Goal: Answer question/provide support

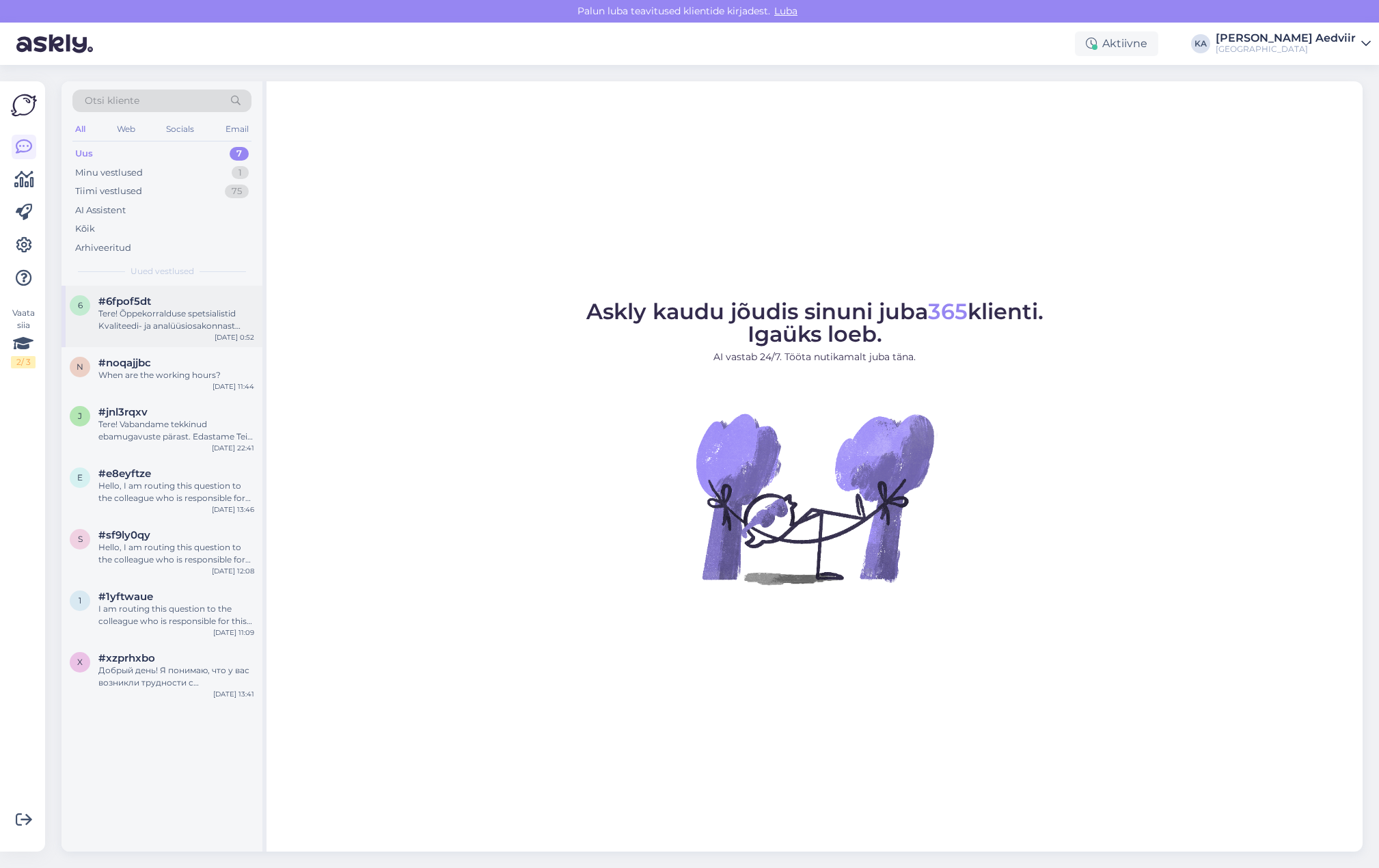
click at [146, 307] on div "Tere! Õppekorralduse spetsialistid Kvaliteedi- ja analüüsiosakonnast oskavad ai…" at bounding box center [176, 320] width 156 height 25
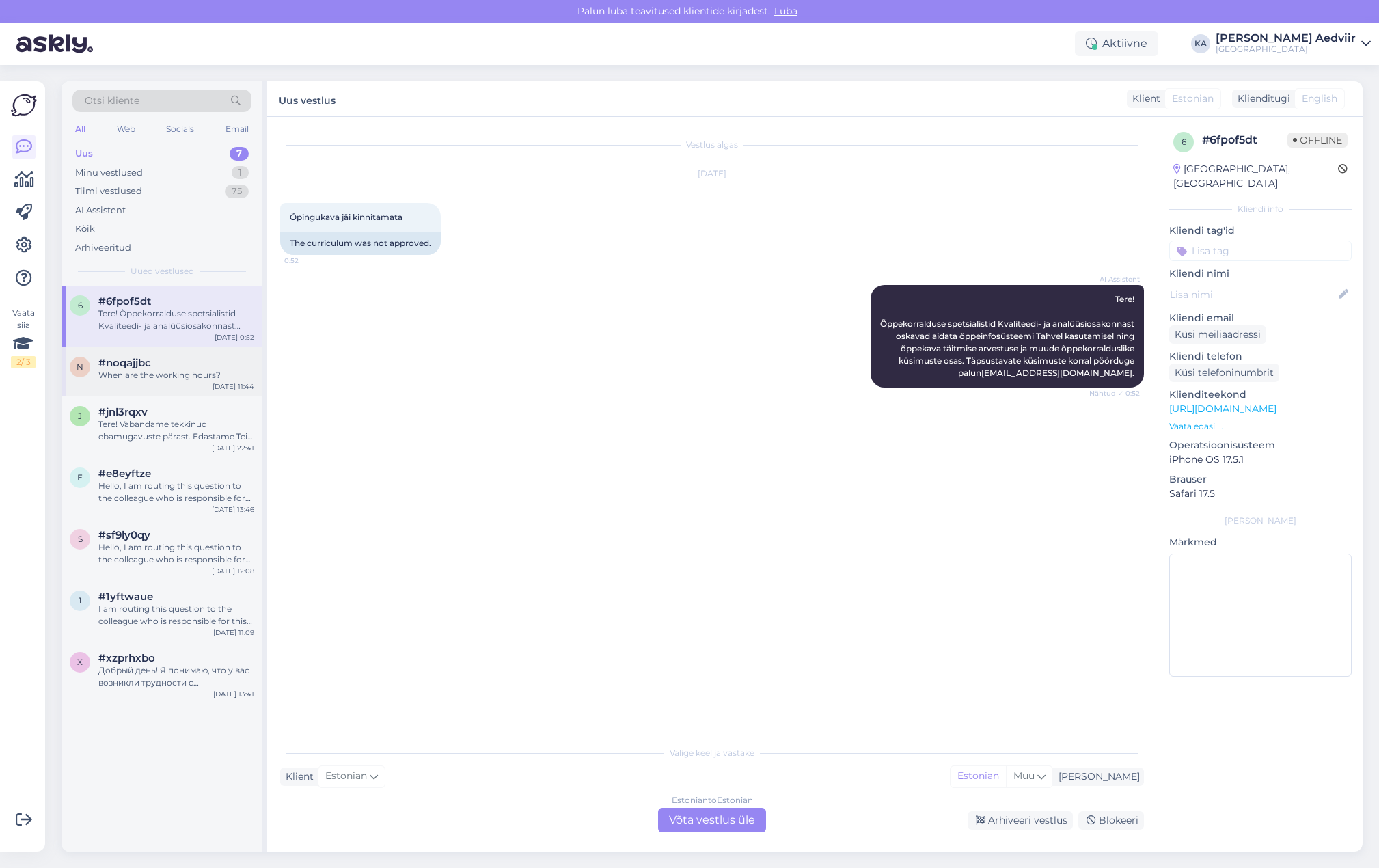
click at [154, 374] on div "When are the working hours?" at bounding box center [176, 374] width 156 height 12
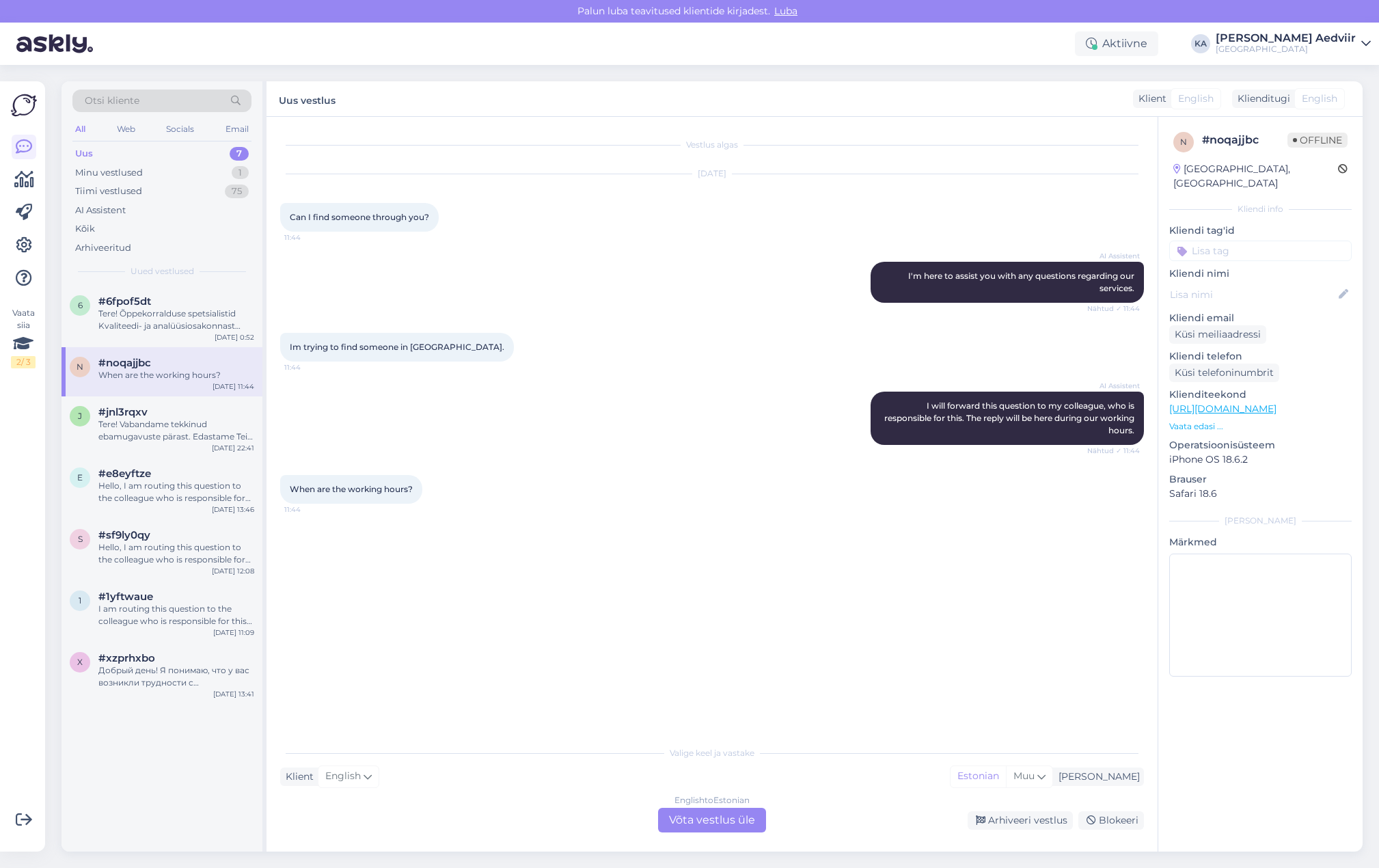
click at [705, 823] on div "English to Estonian Võta vestlus üle" at bounding box center [712, 820] width 108 height 25
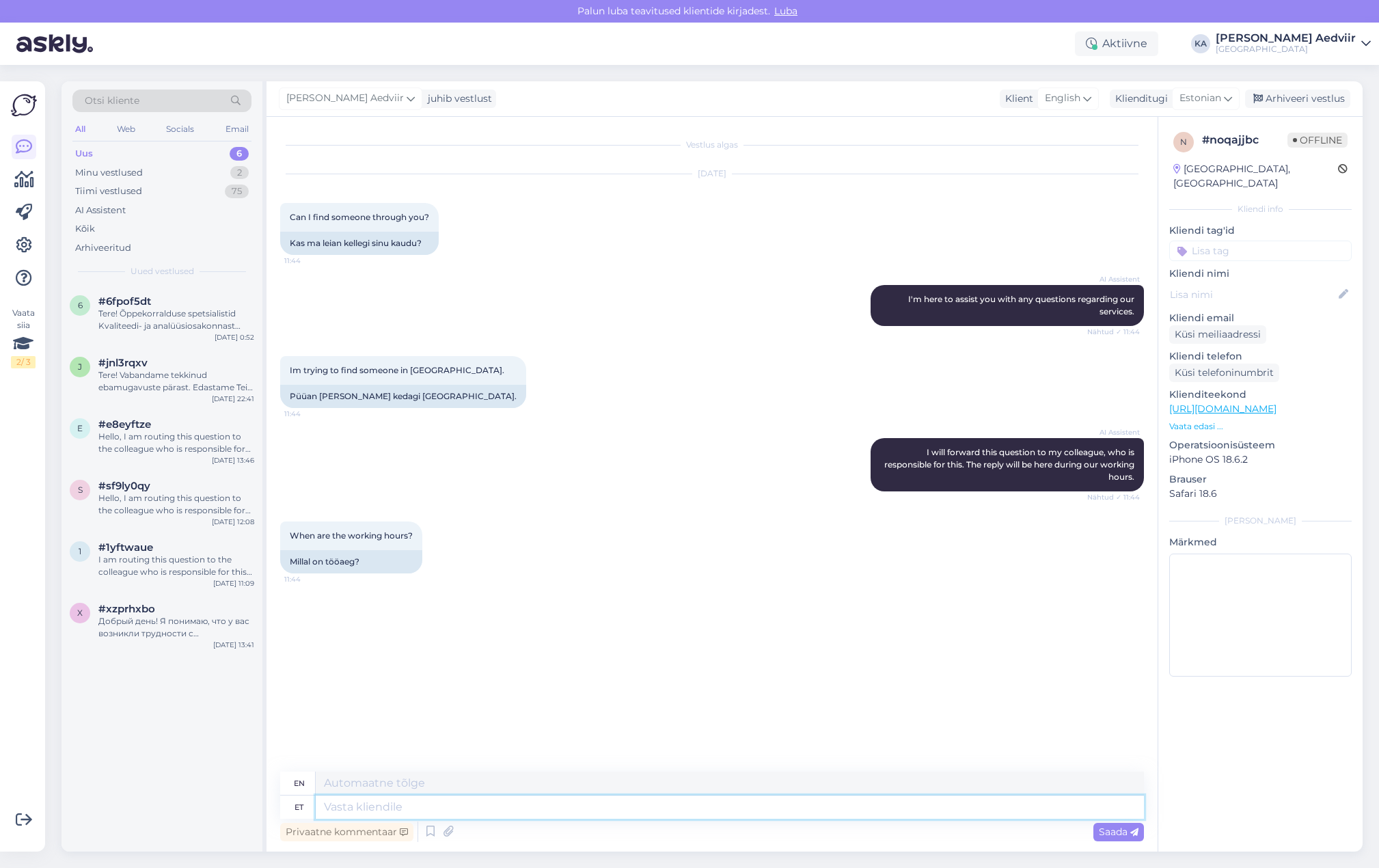
click at [389, 798] on textarea at bounding box center [729, 807] width 828 height 23
type textarea "Palun ta"
type textarea "Please"
type textarea "Palun täpsusta, ke"
type textarea "Please specify,"
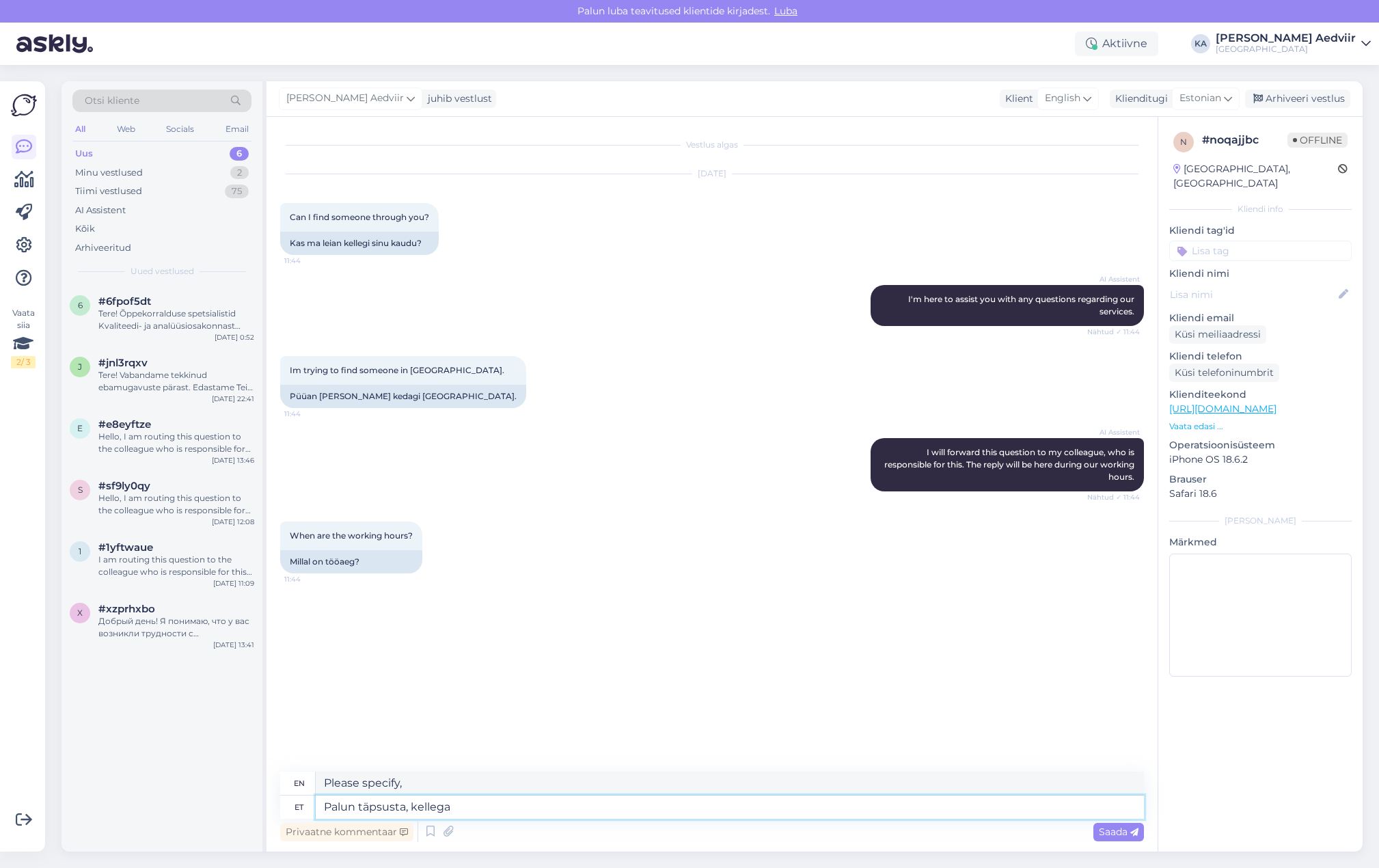
type textarea "Palun täpsusta, kellega s"
type textarea "Please specify with whom"
type textarea "Palun täpsusta, kellega soovid k"
type textarea "Please specify who you would like to meet with."
type textarea "Palun täpsusta, kellega soovid kohtuda?"
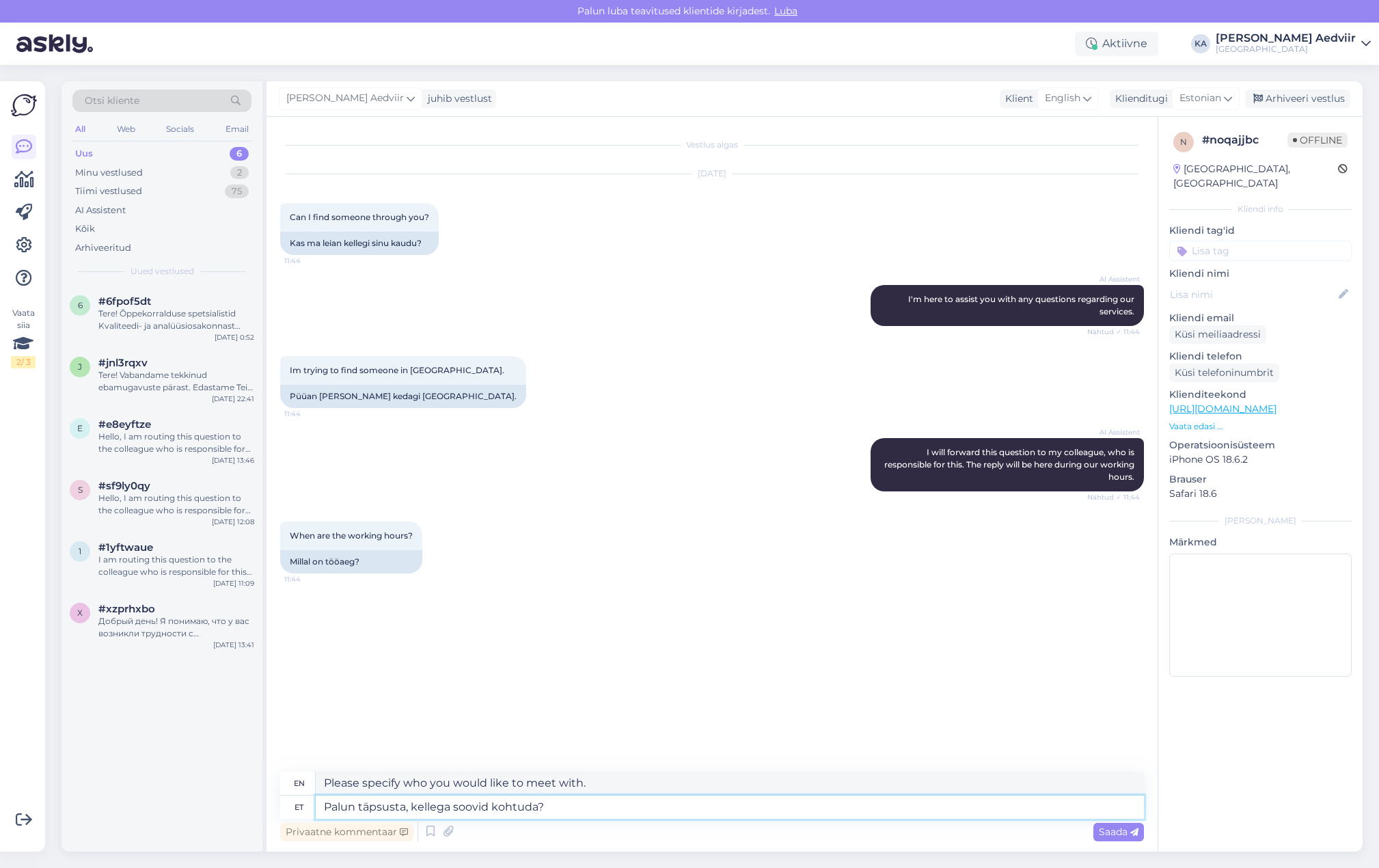
type textarea "Please specify who you would like to meet?"
type textarea "Palun täpsusta, kellega soovid kohtuda?"
click at [1118, 830] on span "Saada" at bounding box center [1118, 831] width 39 height 12
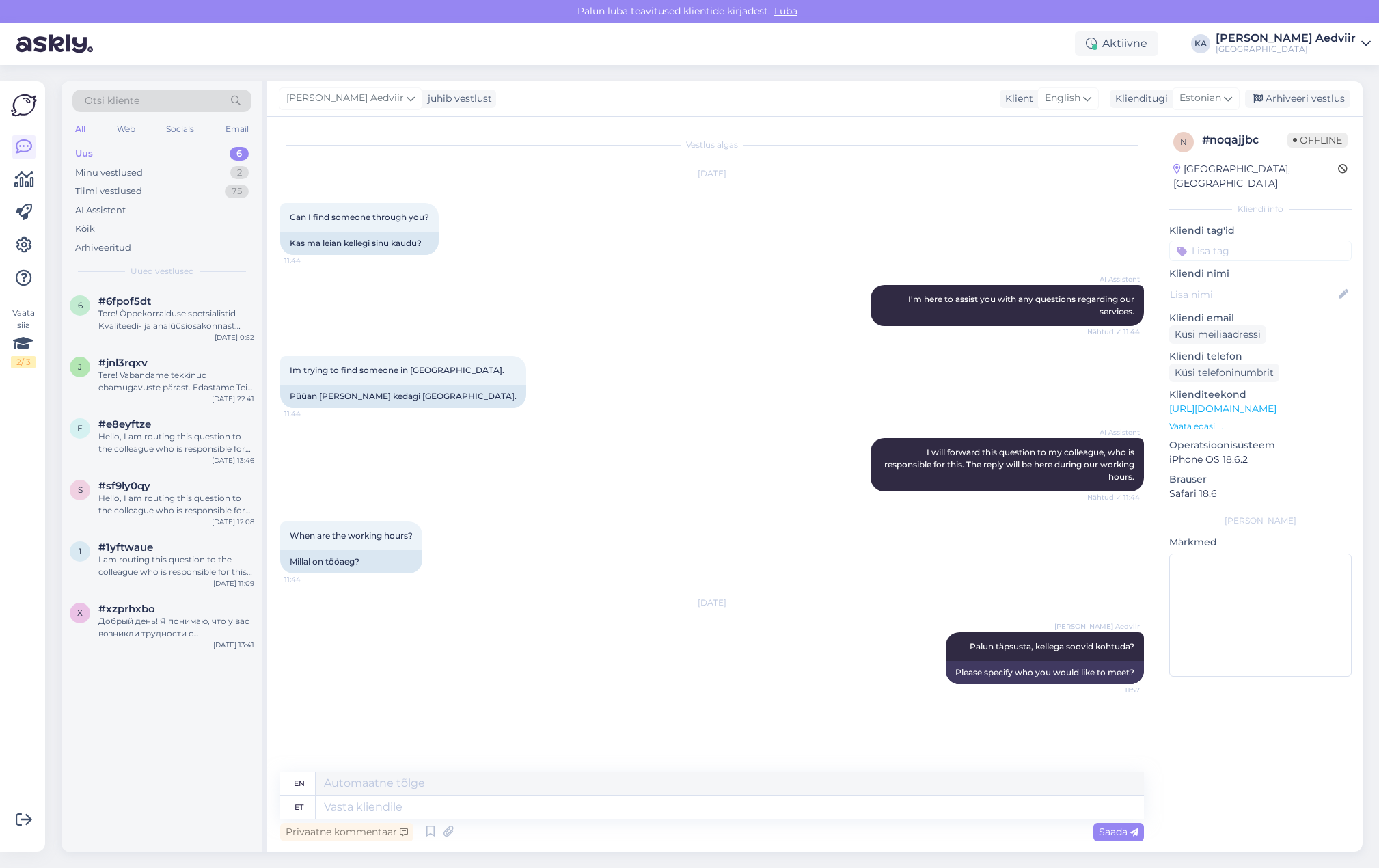
drag, startPoint x: 1288, startPoint y: 96, endPoint x: 1281, endPoint y: 110, distance: 15.7
click at [1289, 92] on div "Arhiveeri vestlus" at bounding box center [1297, 99] width 105 height 19
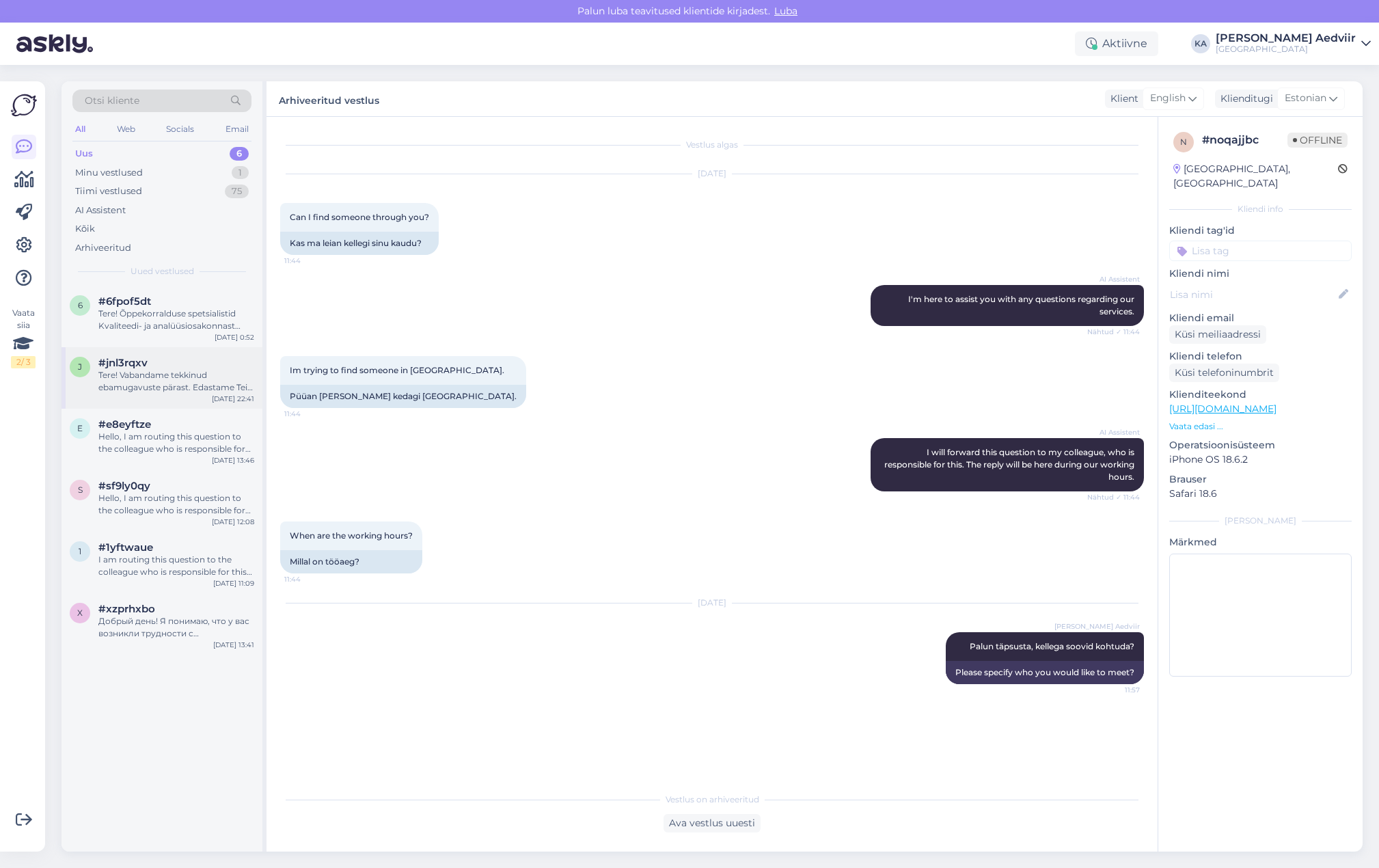
click at [137, 386] on div "Tere! Vabandame tekkinud ebamugavuste pärast. Edastame Teie teate Moodle'i [PER…" at bounding box center [176, 381] width 156 height 25
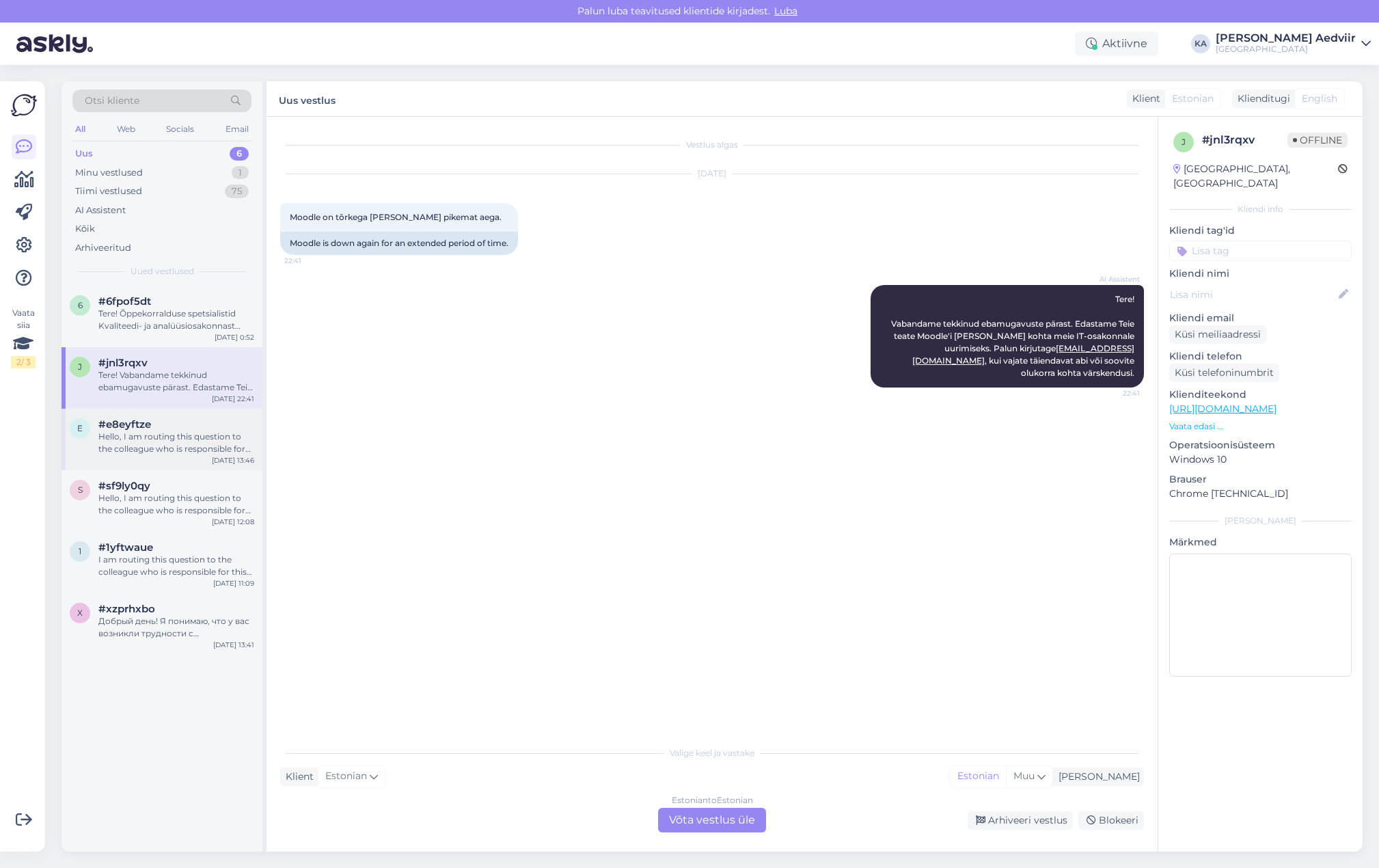
click at [198, 442] on div "Hello, I am routing this question to the colleague who is responsible for this …" at bounding box center [176, 443] width 156 height 25
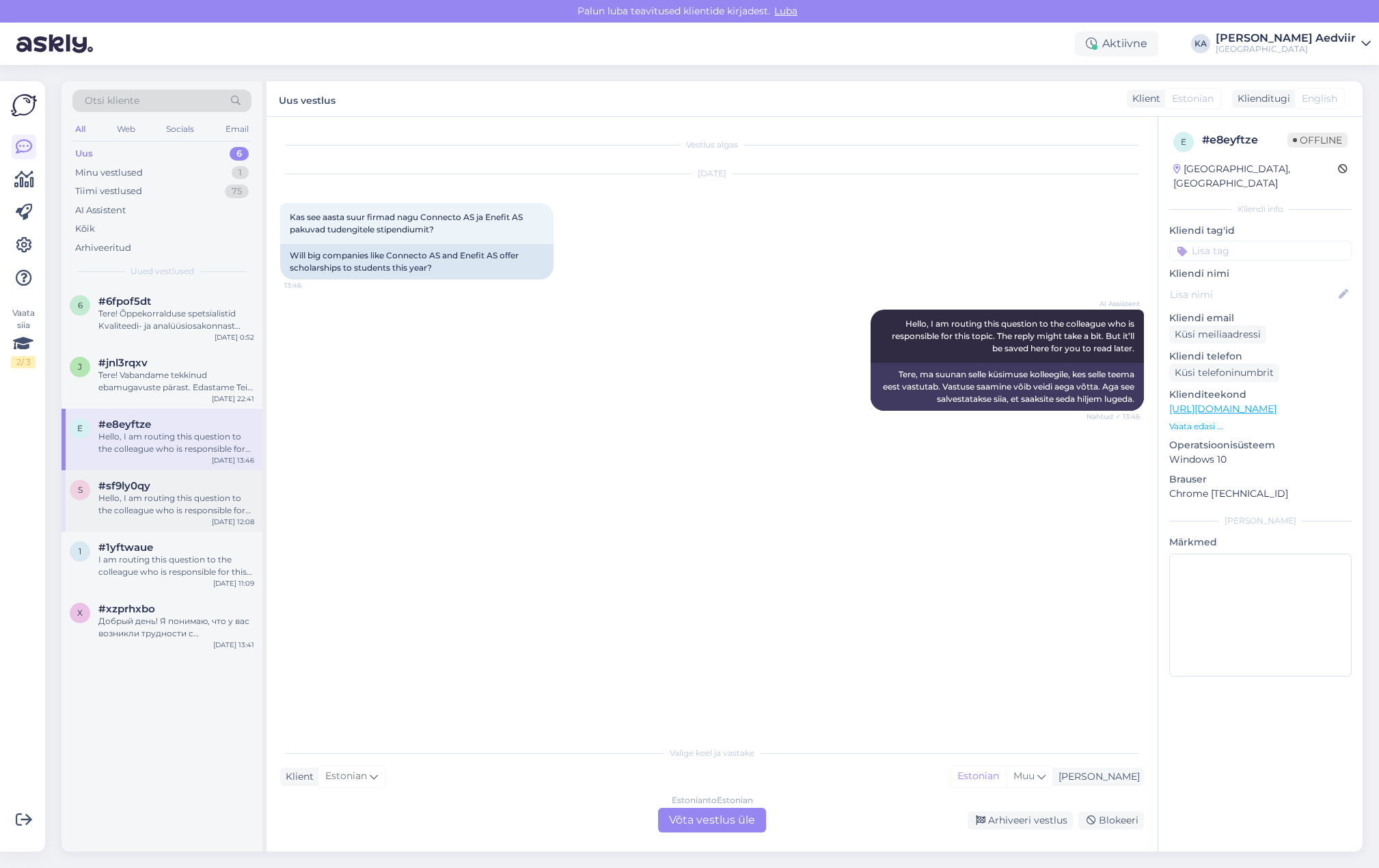
click at [172, 508] on div "Hello, I am routing this question to the colleague who is responsible for this …" at bounding box center [176, 504] width 156 height 25
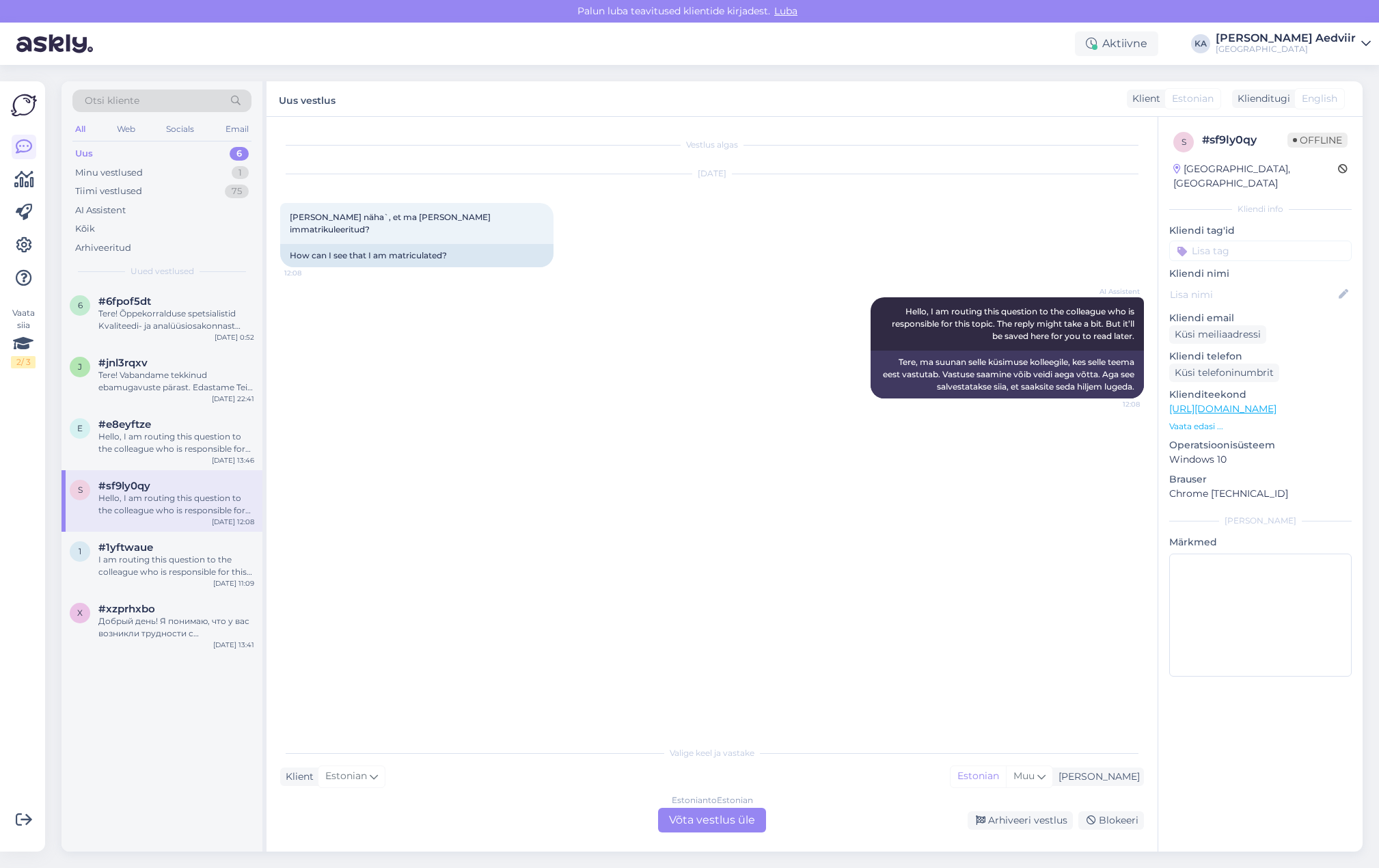
click at [680, 823] on div "Estonian to Estonian Võta vestlus üle" at bounding box center [712, 820] width 108 height 25
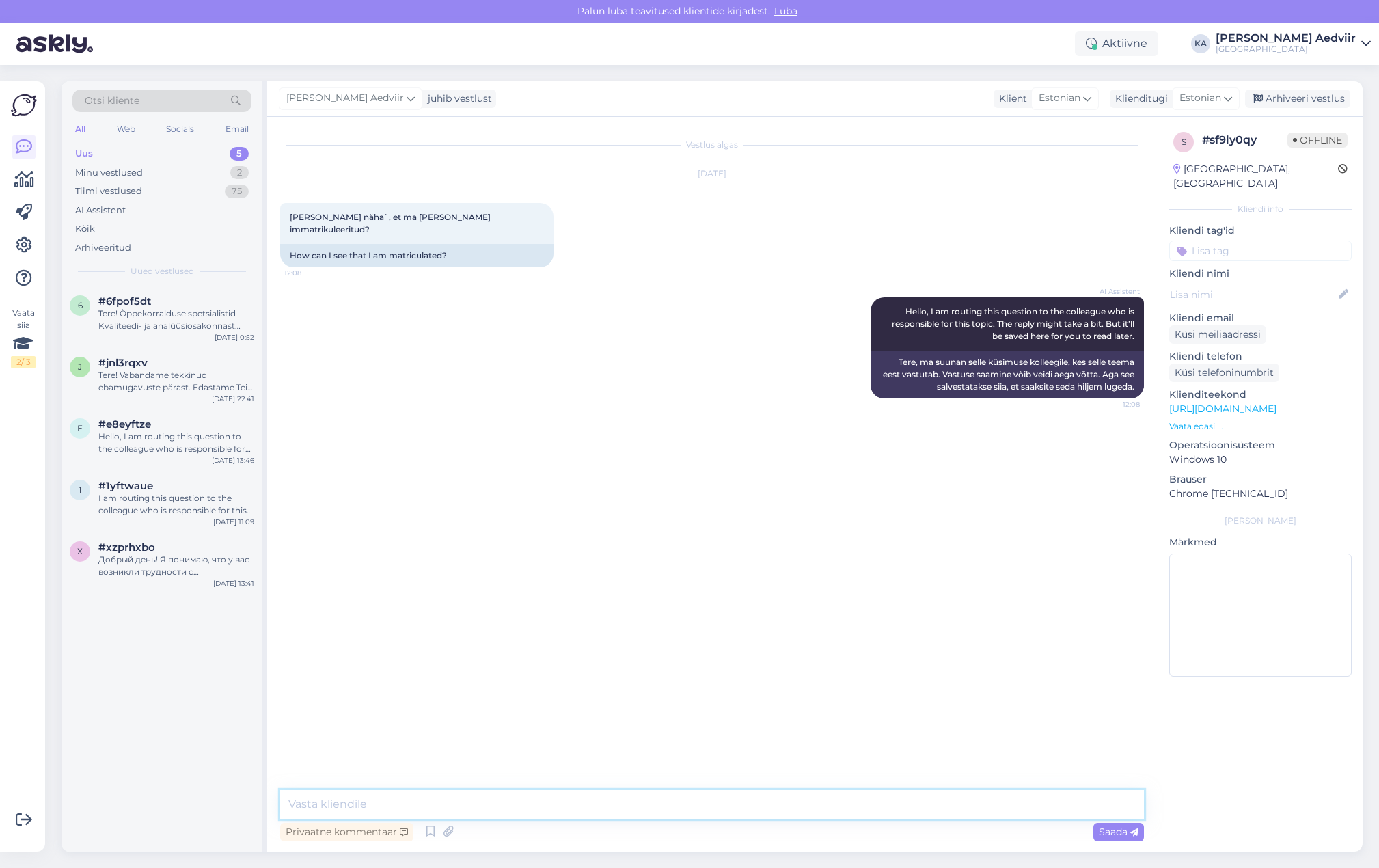
click at [377, 795] on textarea at bounding box center [712, 803] width 864 height 29
type textarea "õ"
drag, startPoint x: 862, startPoint y: 802, endPoint x: 866, endPoint y: 807, distance: 6.4
click at [863, 802] on textarea "Reeglina teavitatakse üliõpilast e-kirjaga tema immatrikuleerimisest. [PERSON_N…" at bounding box center [712, 803] width 864 height 29
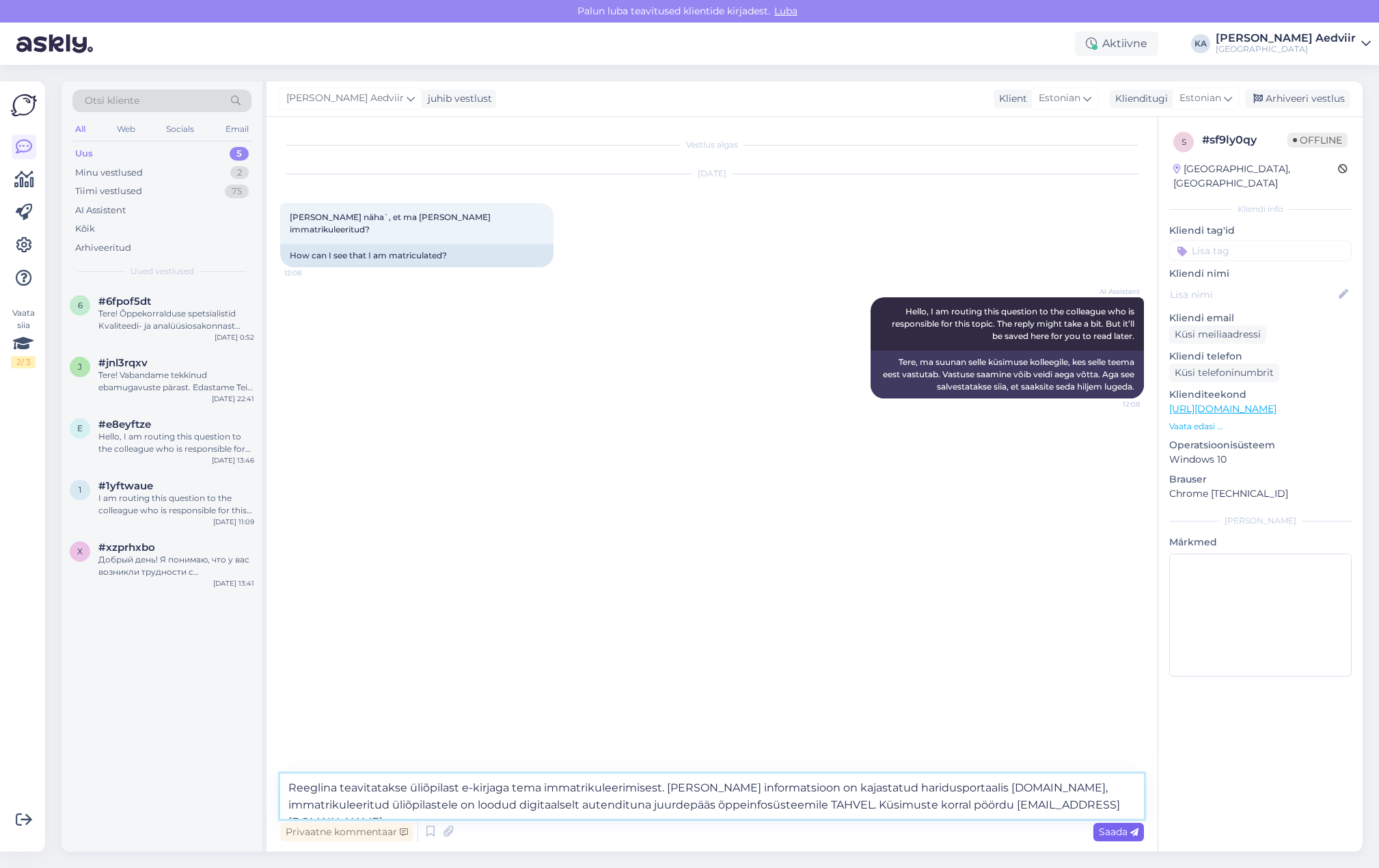
type textarea "Reeglina teavitatakse üliõpilast e-kirjaga tema immatrikuleerimisest. [PERSON_N…"
click at [1108, 827] on span "Saada" at bounding box center [1118, 831] width 39 height 12
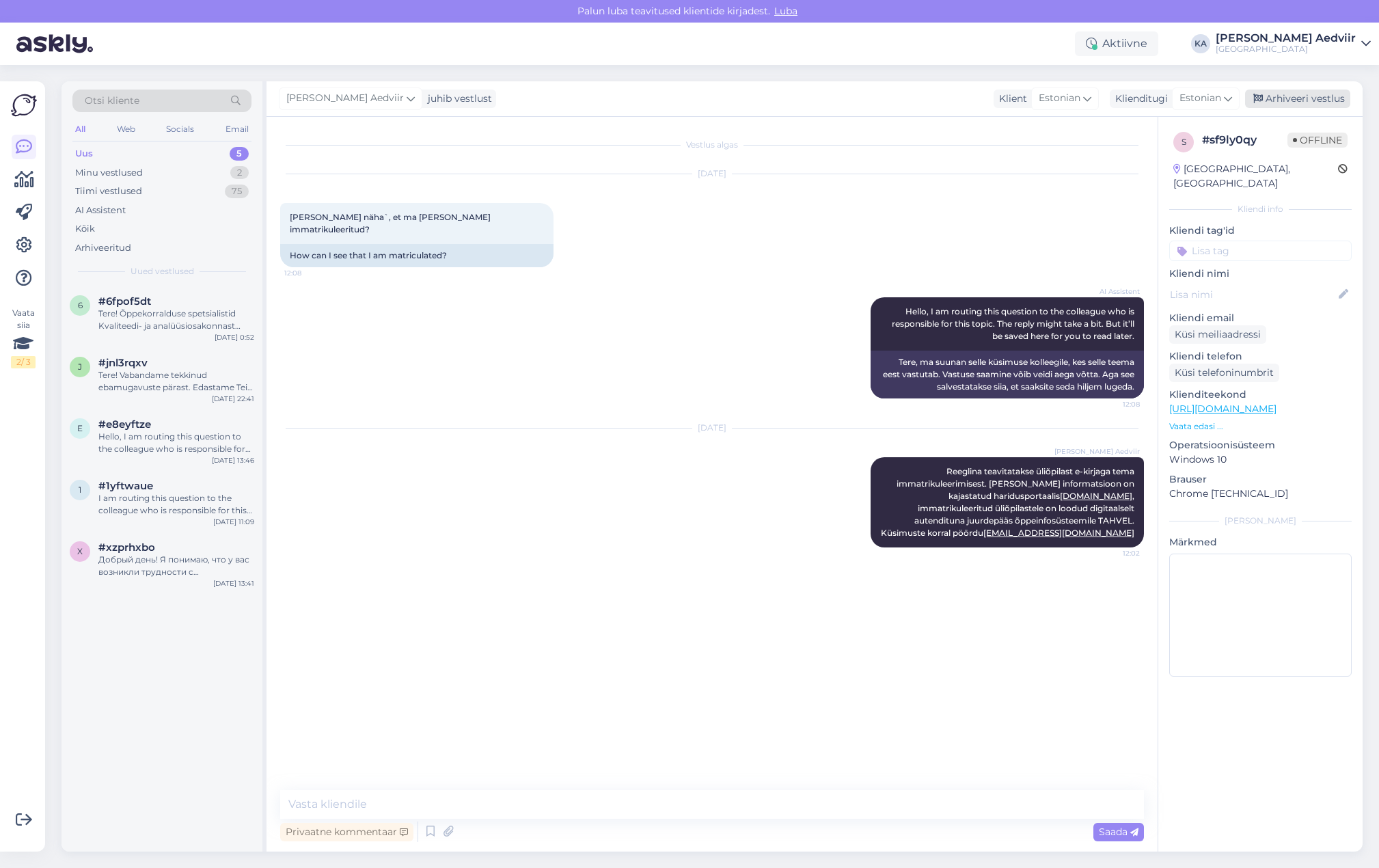
click at [1298, 100] on div "Arhiveeri vestlus" at bounding box center [1297, 99] width 105 height 19
click at [146, 493] on div "I am routing this question to the colleague who is responsible for this topic. …" at bounding box center [176, 504] width 156 height 25
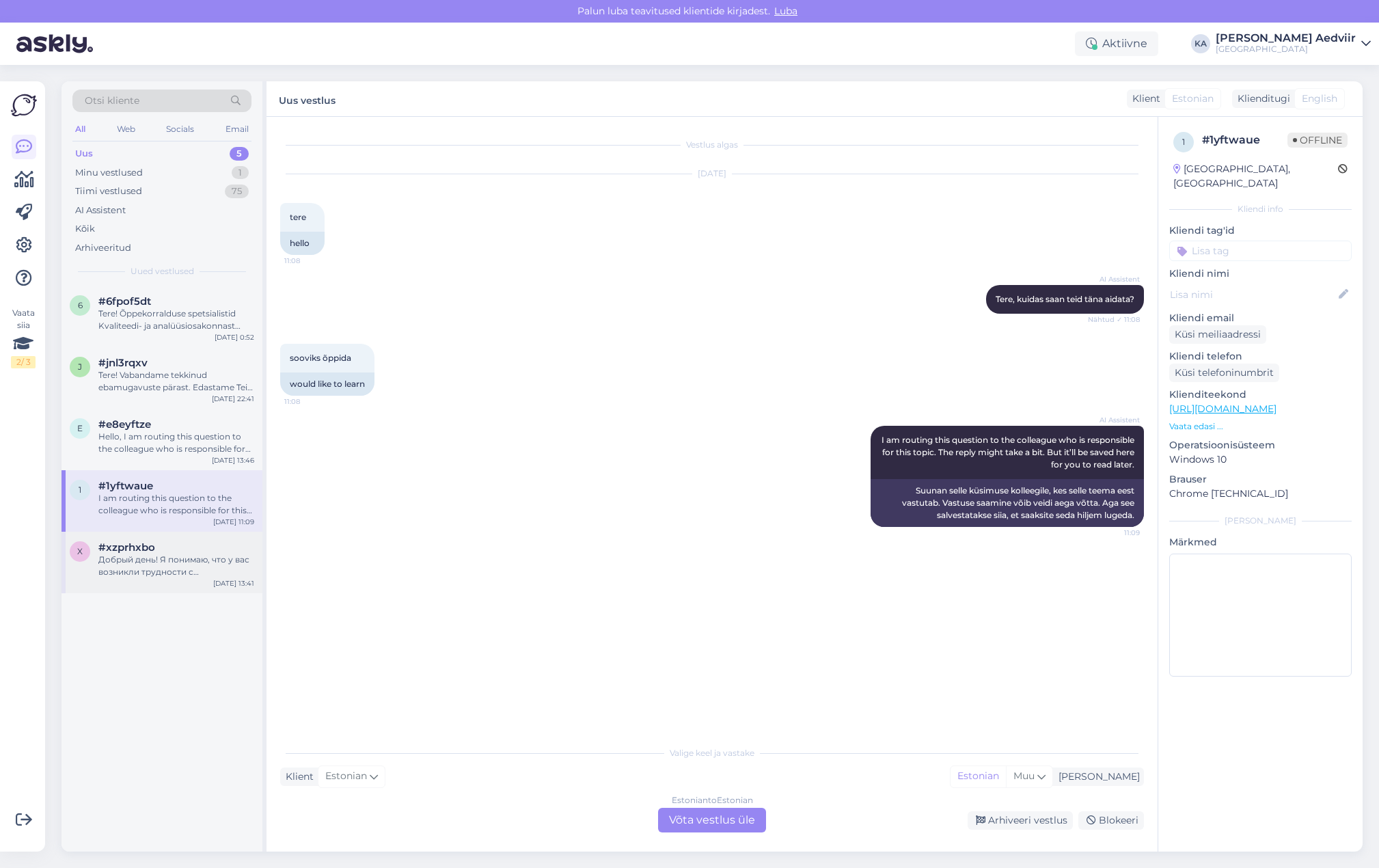
click at [173, 568] on div "Добрый день! Я понимаю, что у вас возникли трудности с регистрацией на курсы. Д…" at bounding box center [176, 566] width 156 height 25
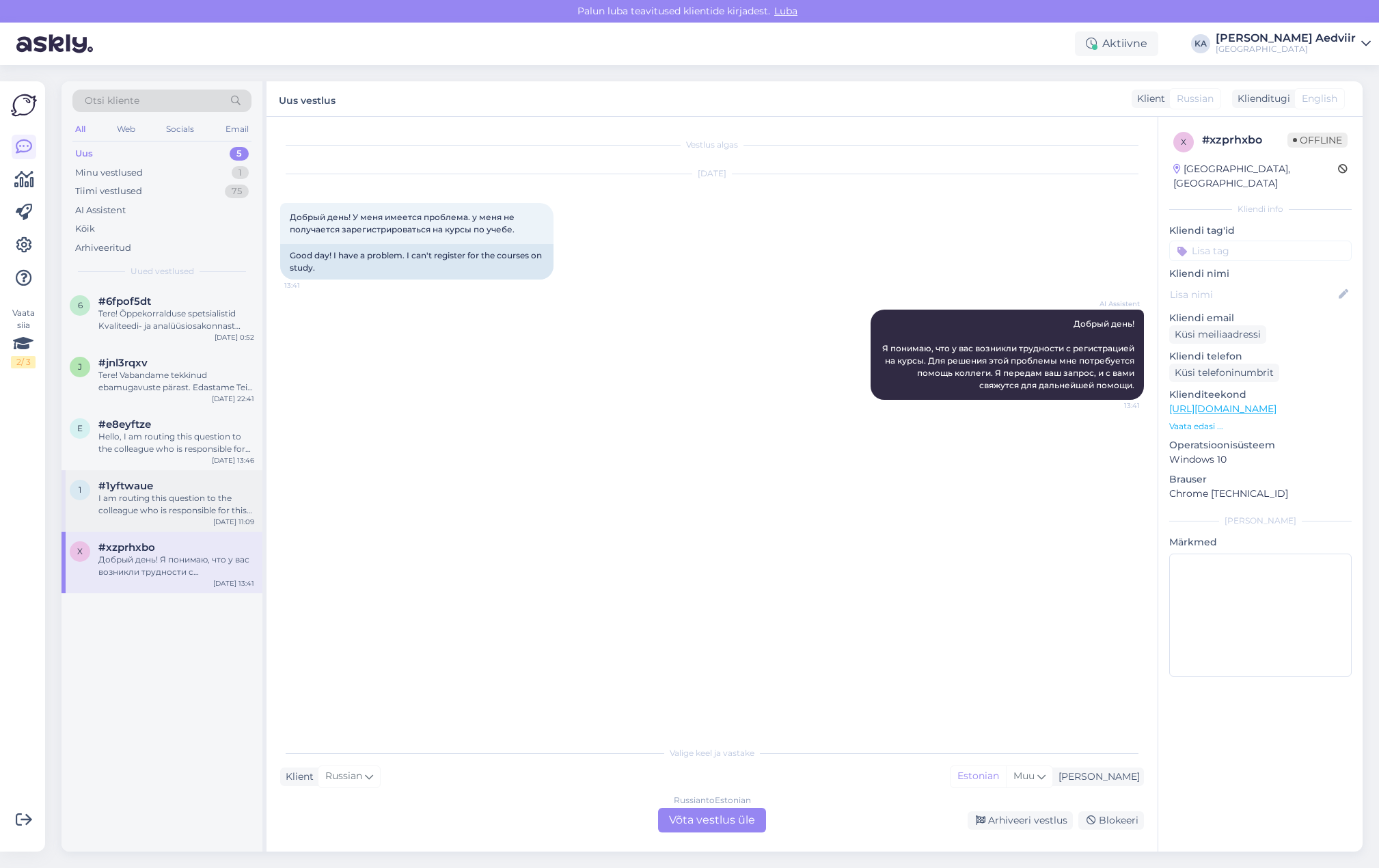
click at [136, 514] on div "I am routing this question to the colleague who is responsible for this topic. …" at bounding box center [176, 504] width 156 height 25
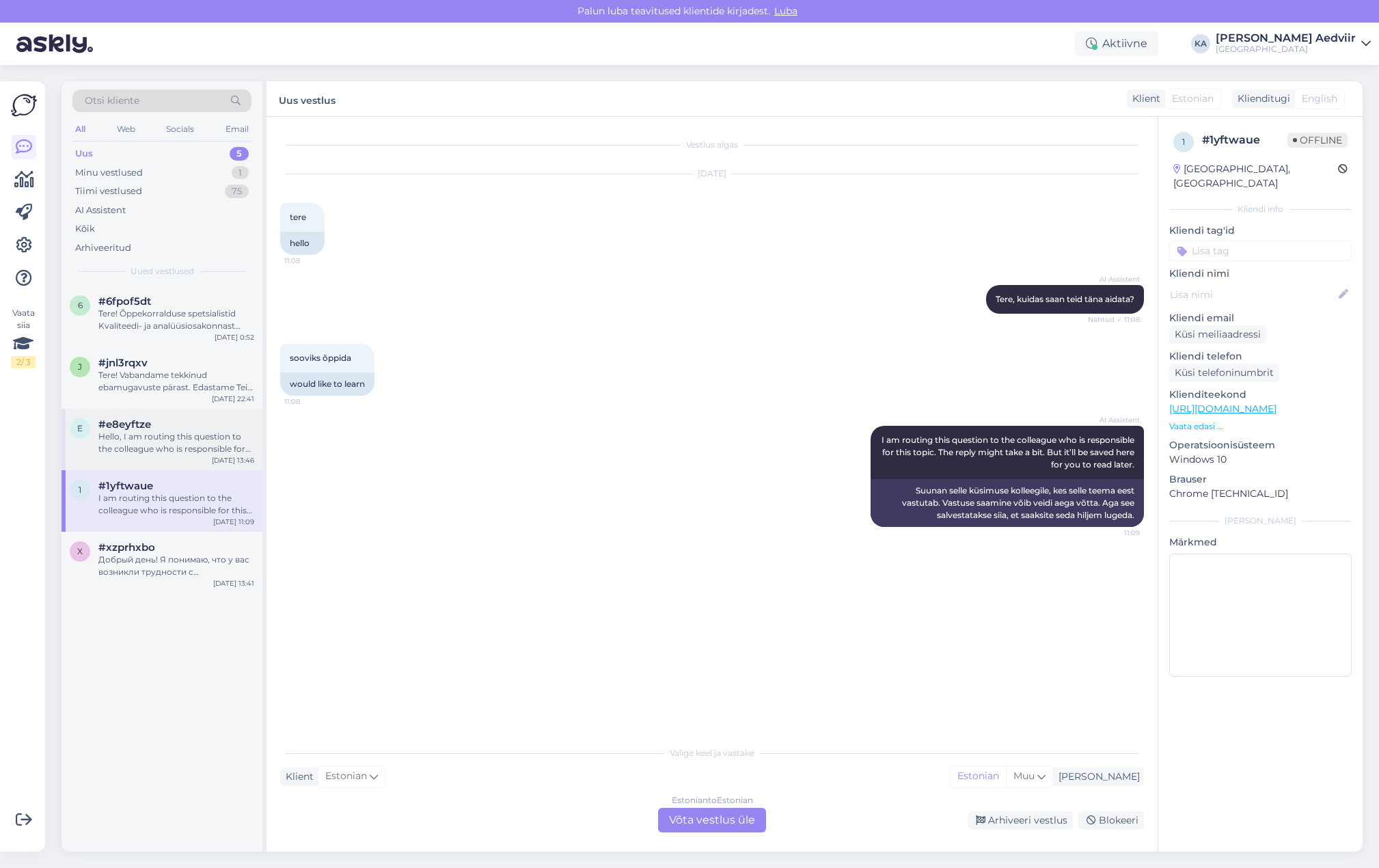
click at [177, 438] on div "Hello, I am routing this question to the colleague who is responsible for this …" at bounding box center [176, 443] width 156 height 25
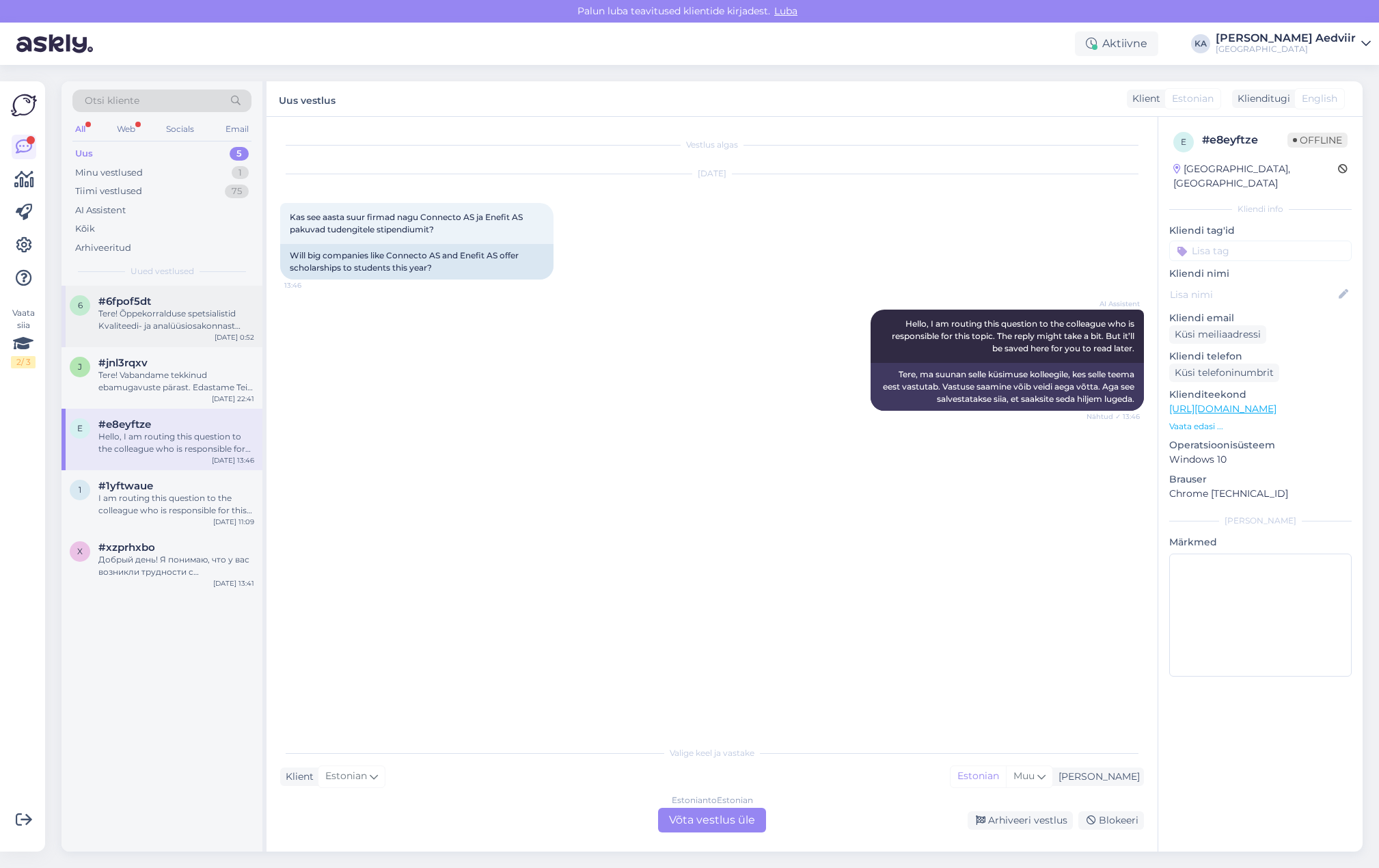
click at [175, 329] on div "Tere! Õppekorralduse spetsialistid Kvaliteedi- ja analüüsiosakonnast oskavad ai…" at bounding box center [176, 320] width 156 height 25
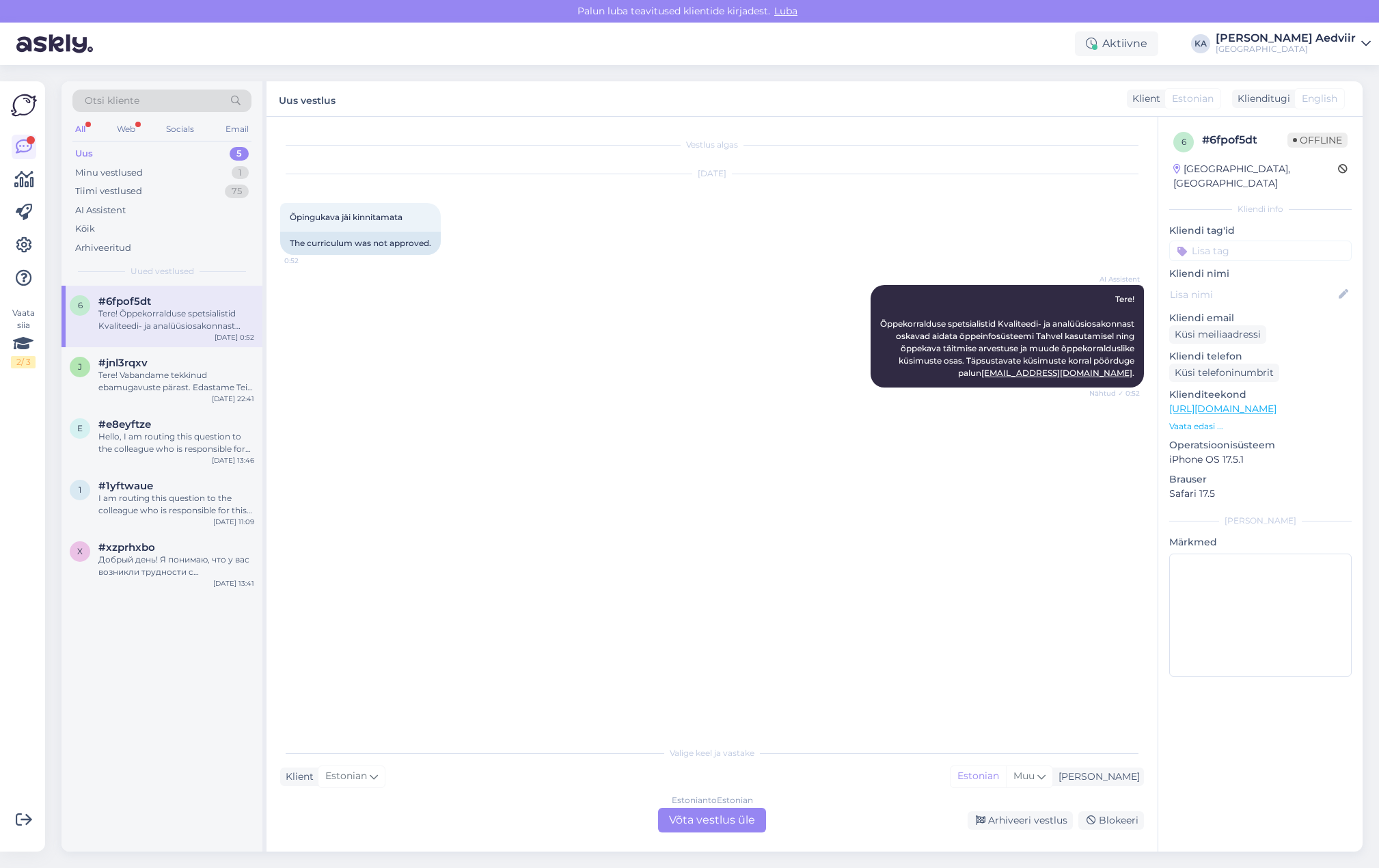
click at [729, 823] on div "Estonian to Estonian Võta vestlus üle" at bounding box center [712, 820] width 108 height 25
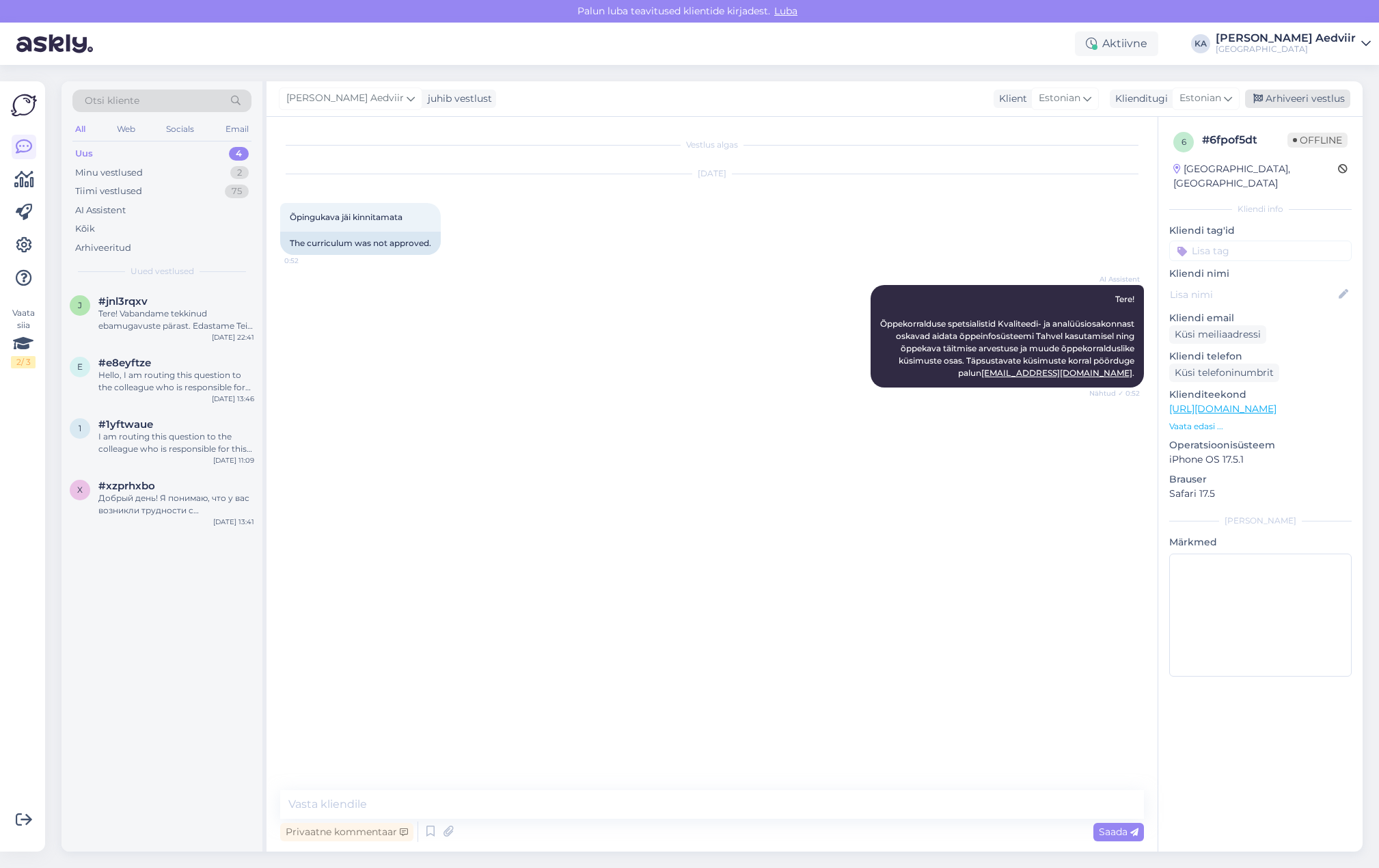
click at [1317, 105] on div "Arhiveeri vestlus" at bounding box center [1297, 99] width 105 height 19
click at [148, 317] on div "Tere! Vabandame tekkinud ebamugavuste pärast. Edastame Teie teate Moodle'i [PER…" at bounding box center [176, 320] width 156 height 25
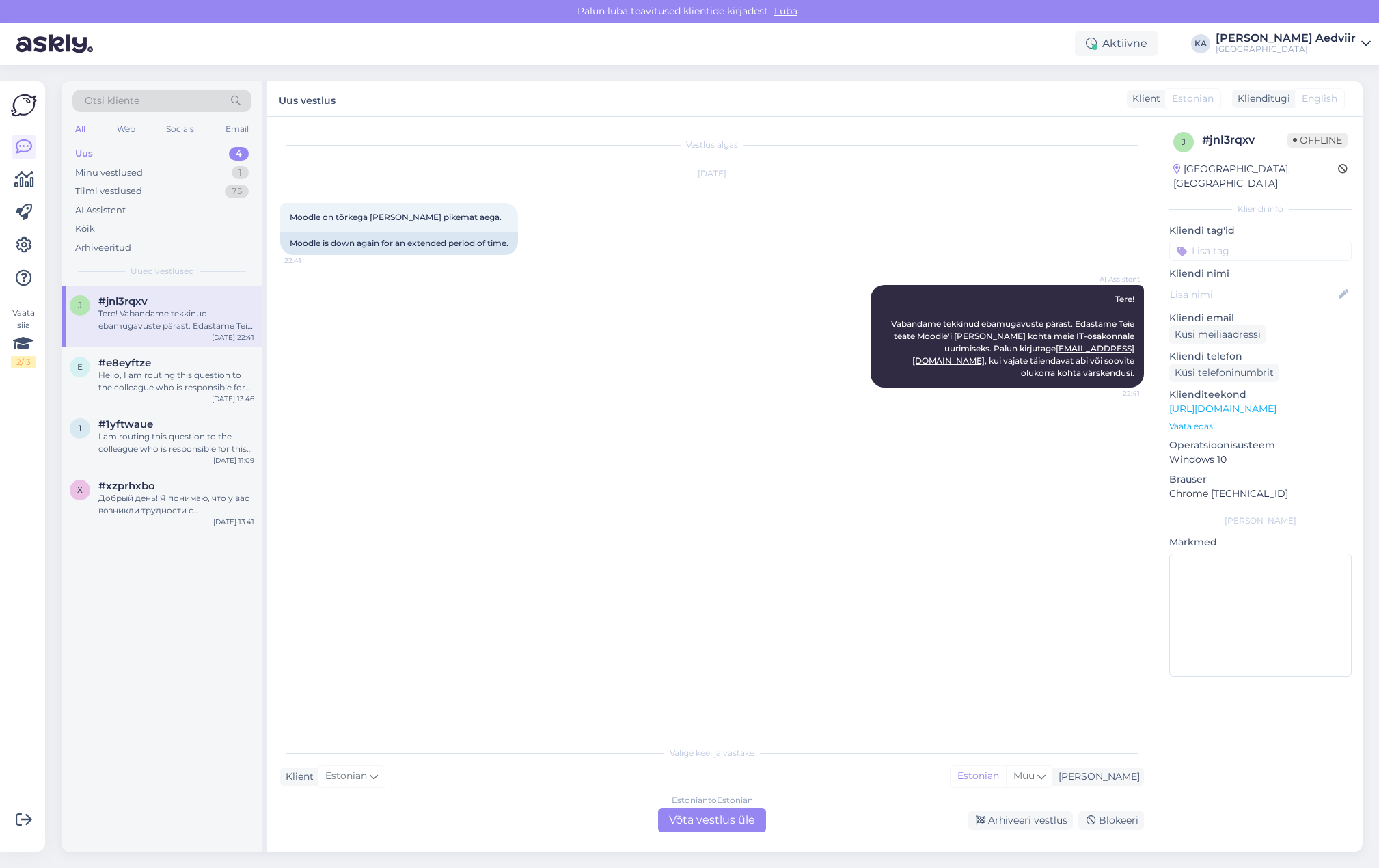
click at [734, 825] on div "Estonian to Estonian Võta vestlus üle" at bounding box center [712, 820] width 108 height 25
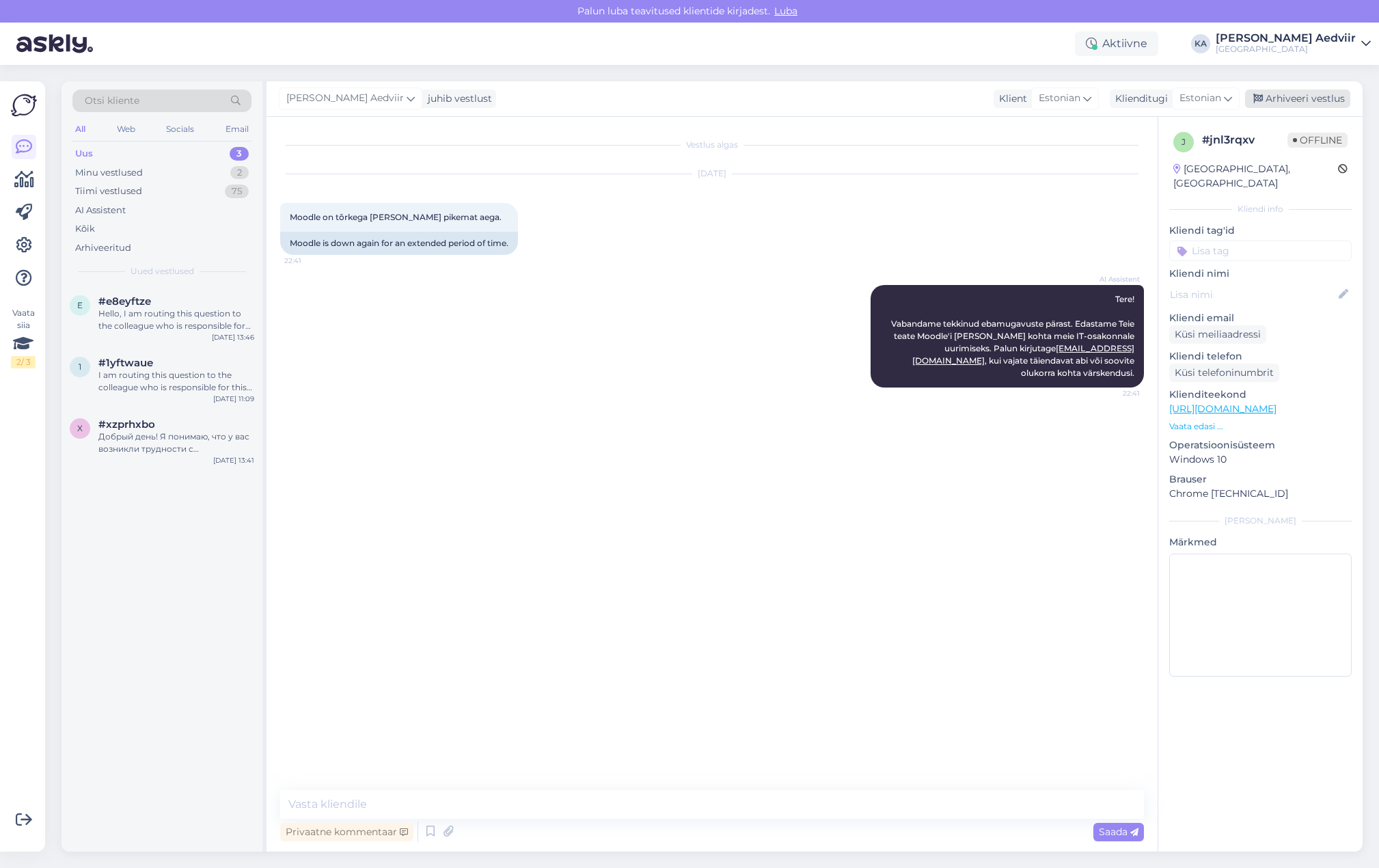
click at [1331, 93] on div "Arhiveeri vestlus" at bounding box center [1297, 99] width 105 height 19
click at [128, 327] on div "Hello, I am routing this question to the colleague who is responsible for this …" at bounding box center [176, 320] width 156 height 25
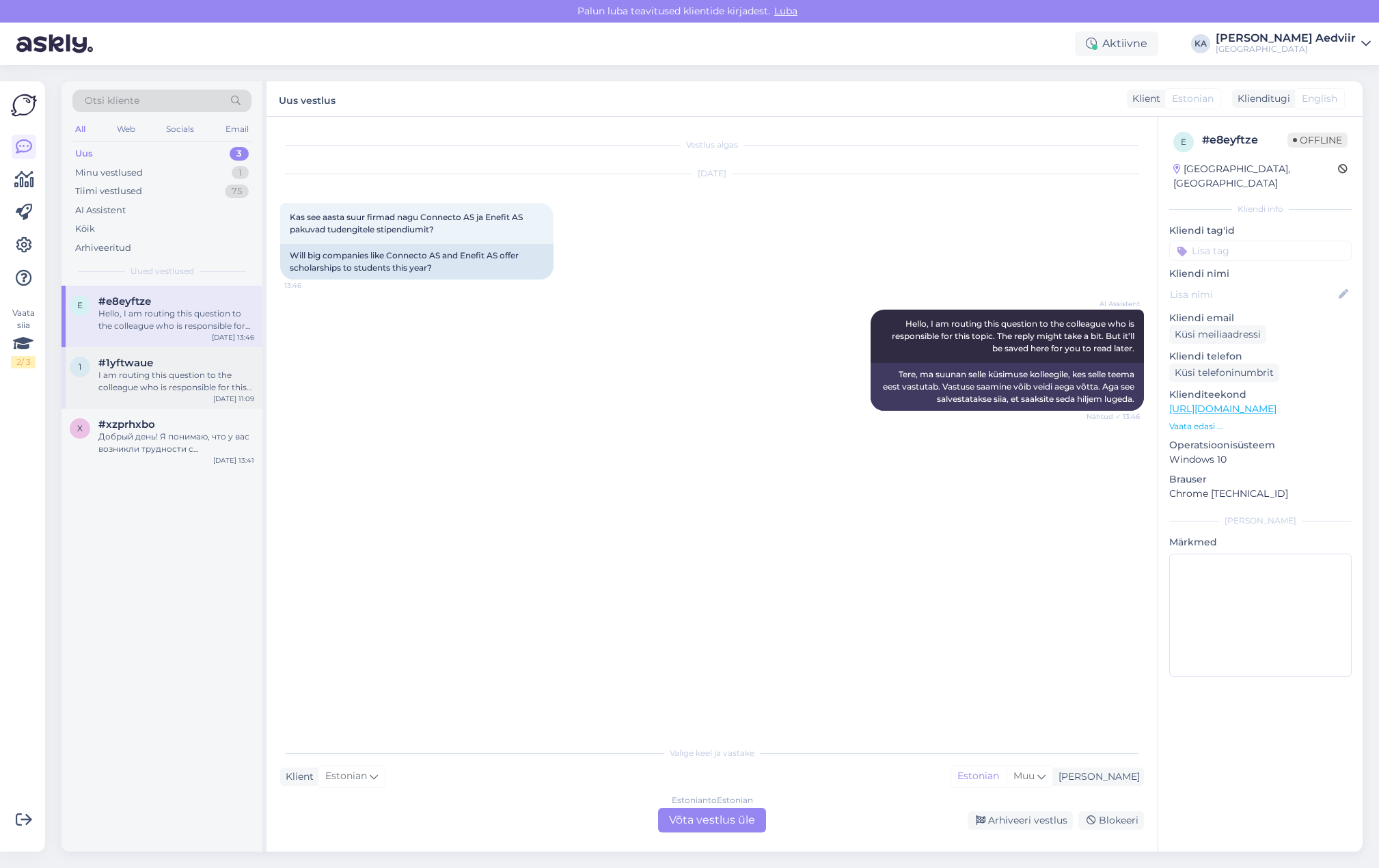
click at [144, 378] on div "I am routing this question to the colleague who is responsible for this topic. …" at bounding box center [176, 381] width 156 height 25
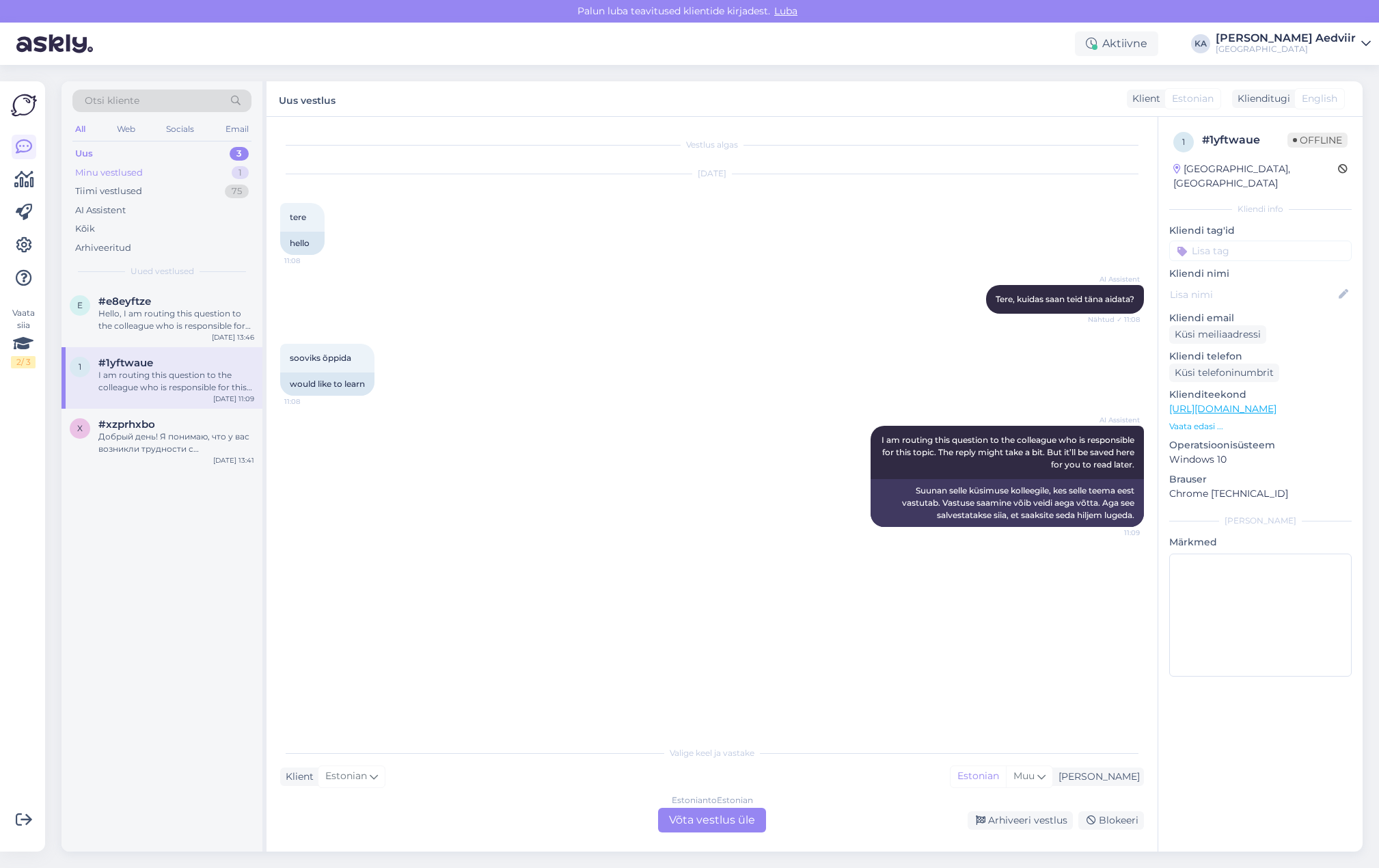
click at [152, 174] on div "Minu vestlused 1" at bounding box center [162, 172] width 179 height 19
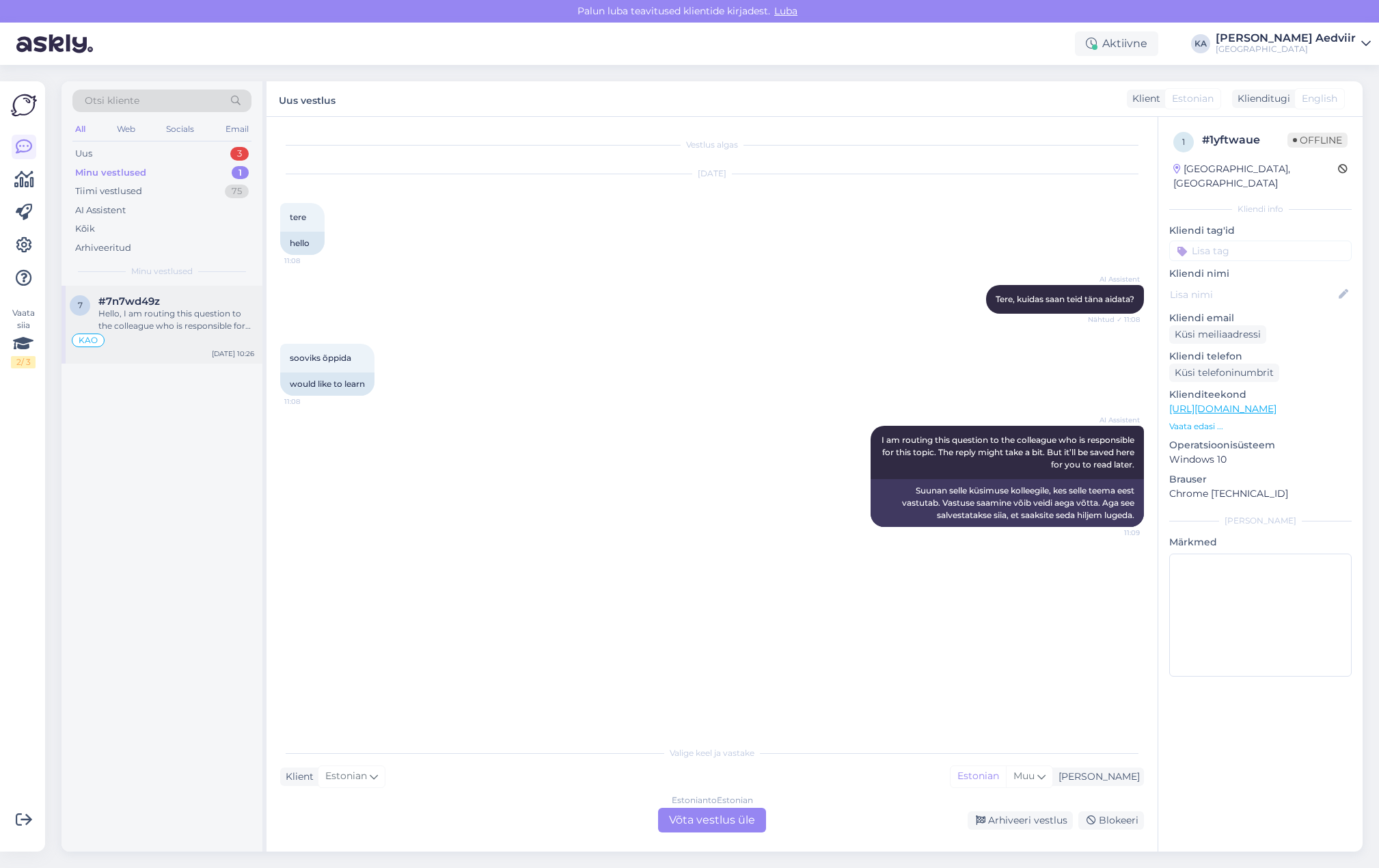
click at [190, 315] on div "Hello, I am routing this question to the colleague who is responsible for this …" at bounding box center [176, 320] width 156 height 25
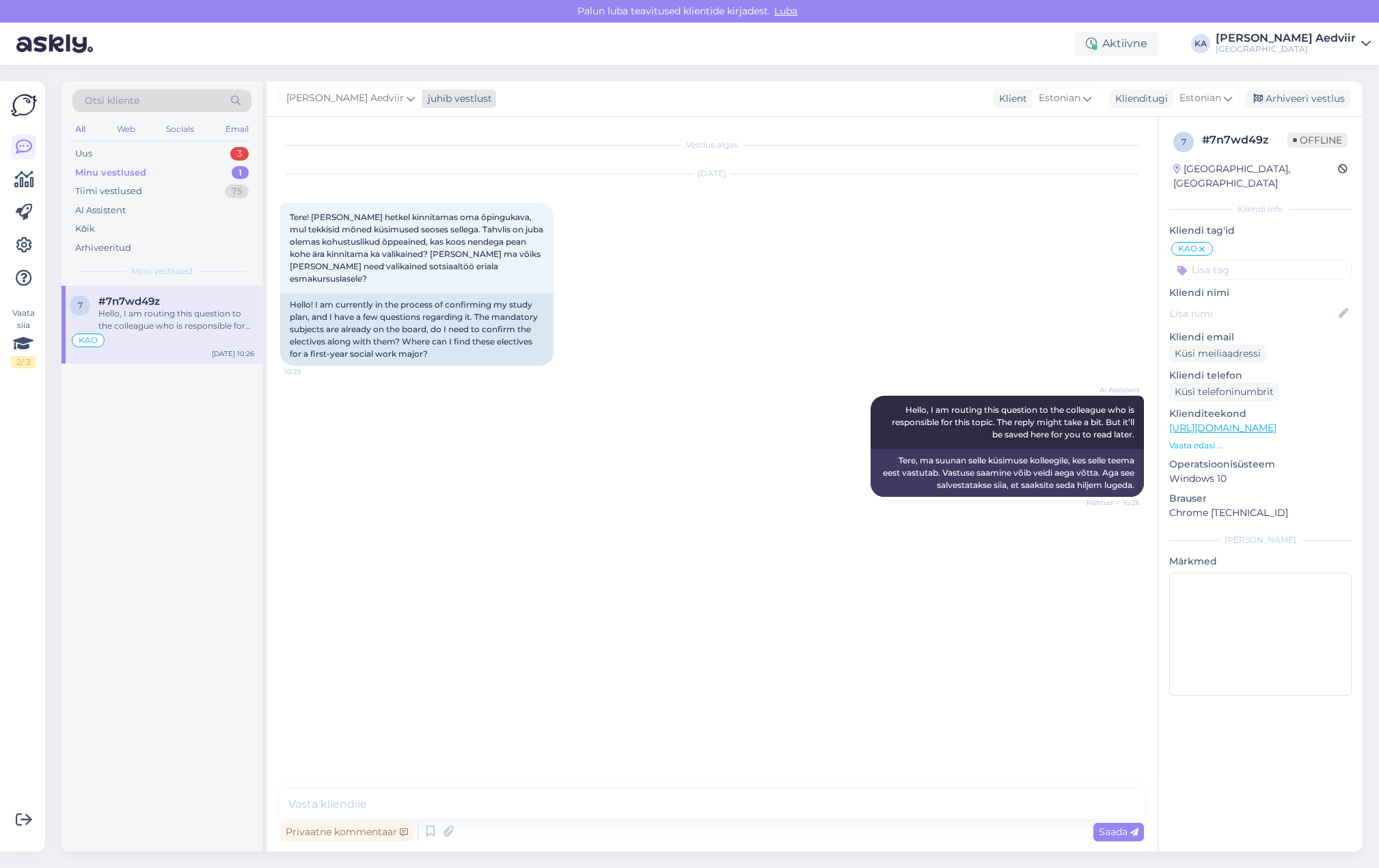
click at [406, 98] on icon at bounding box center [410, 98] width 8 height 15
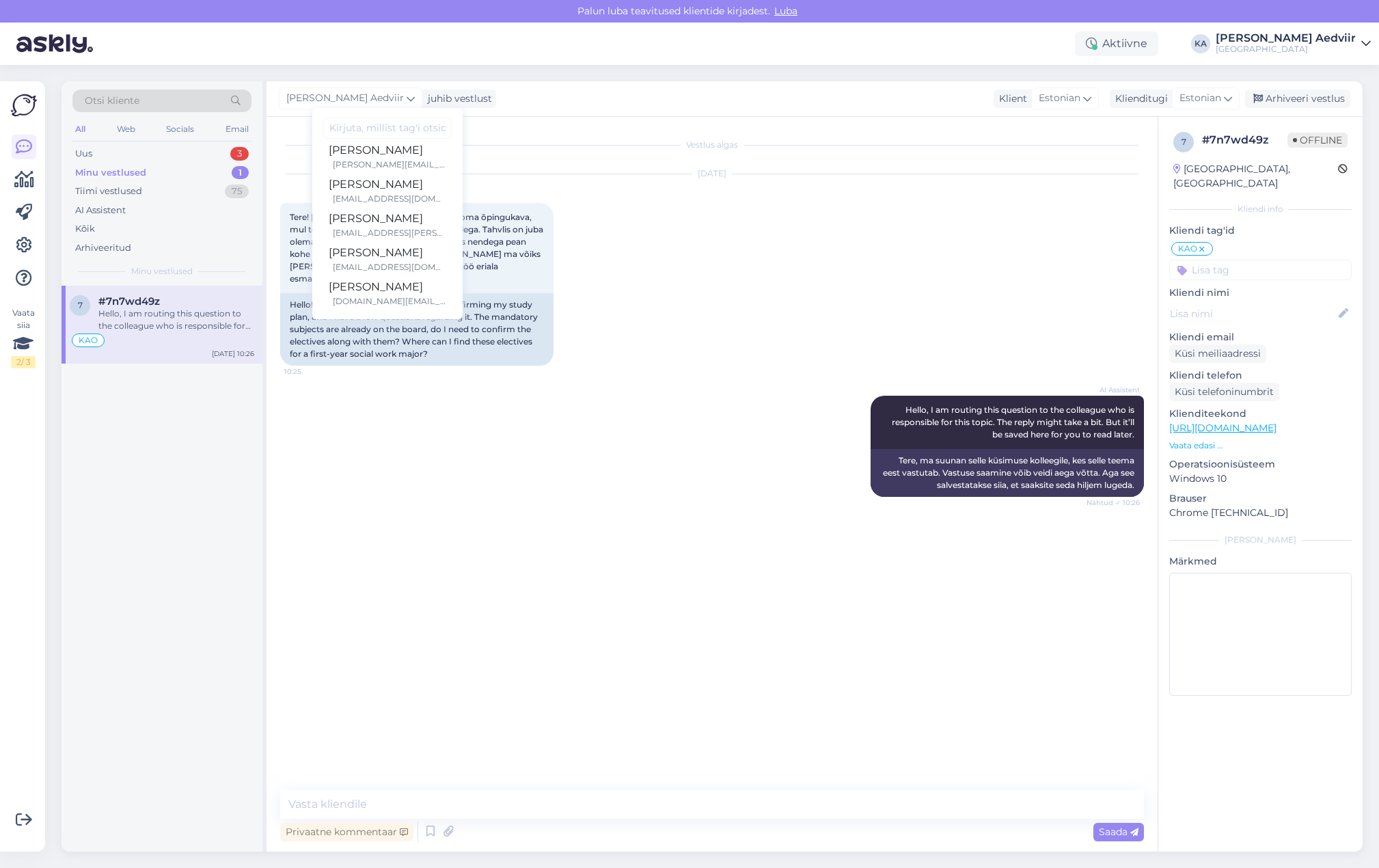
scroll to position [216, 0]
click at [375, 289] on div "[PERSON_NAME]" at bounding box center [387, 285] width 118 height 16
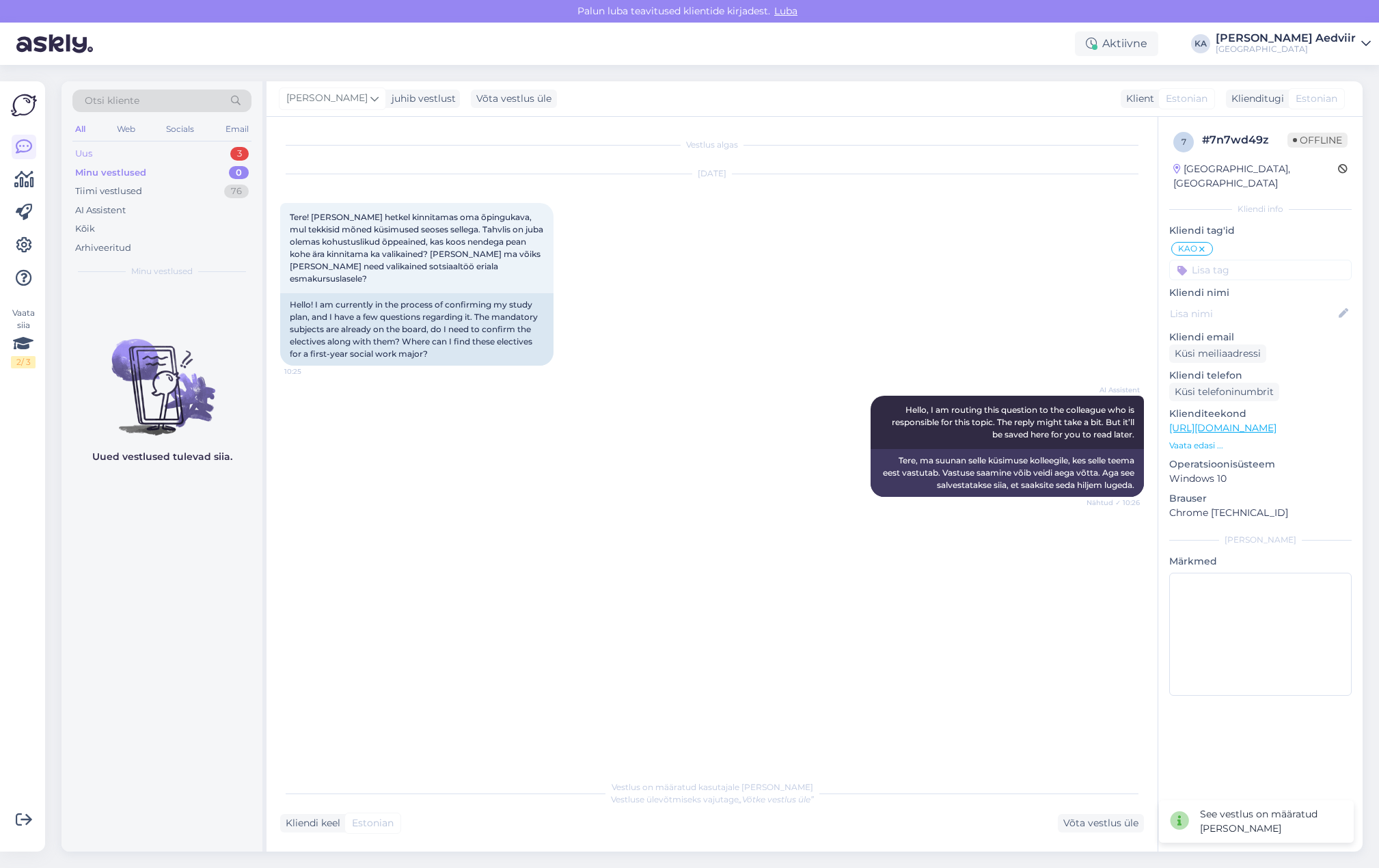
click at [78, 154] on div "Uus" at bounding box center [83, 154] width 17 height 14
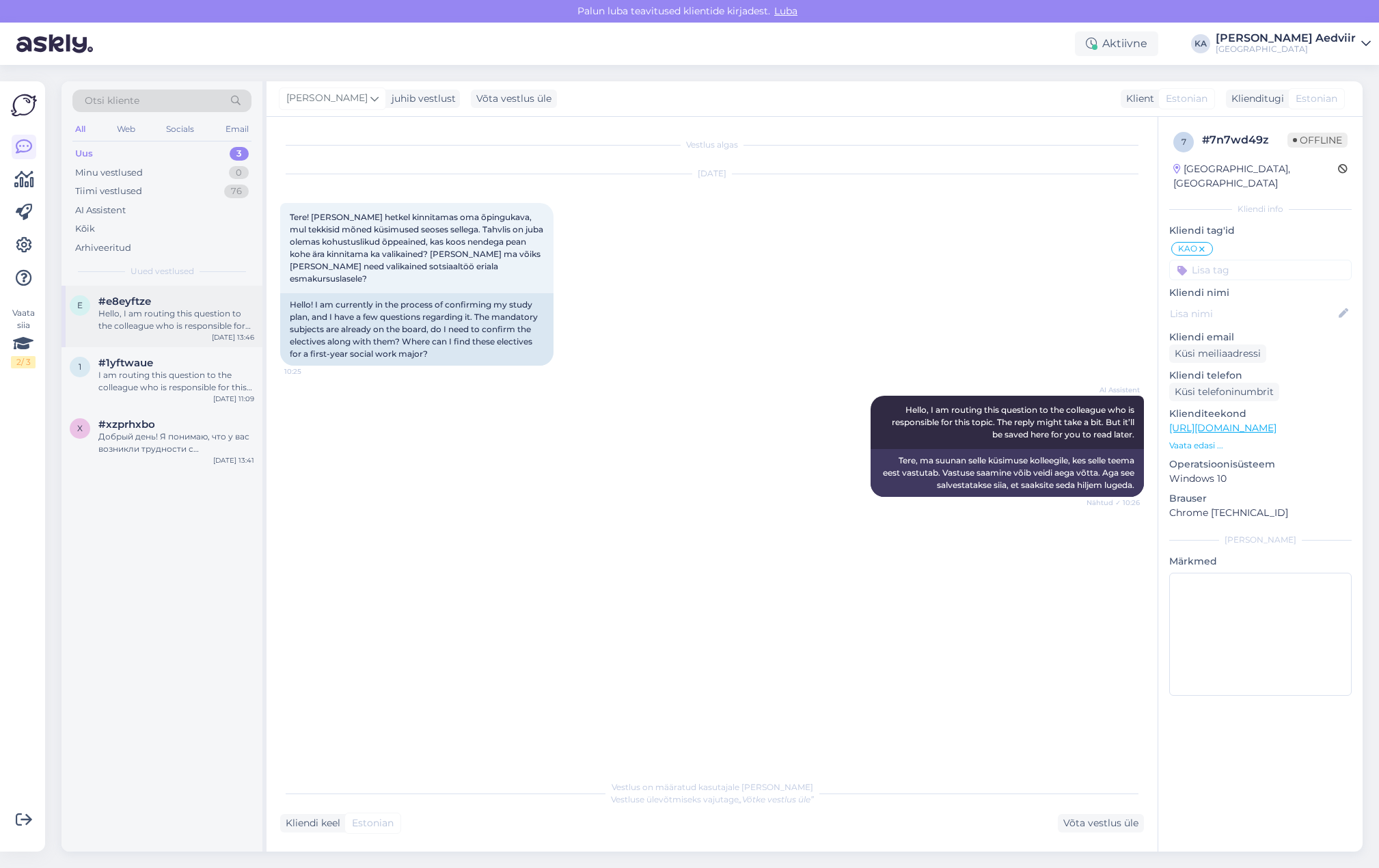
click at [159, 315] on div "Hello, I am routing this question to the colleague who is responsible for this …" at bounding box center [176, 320] width 156 height 25
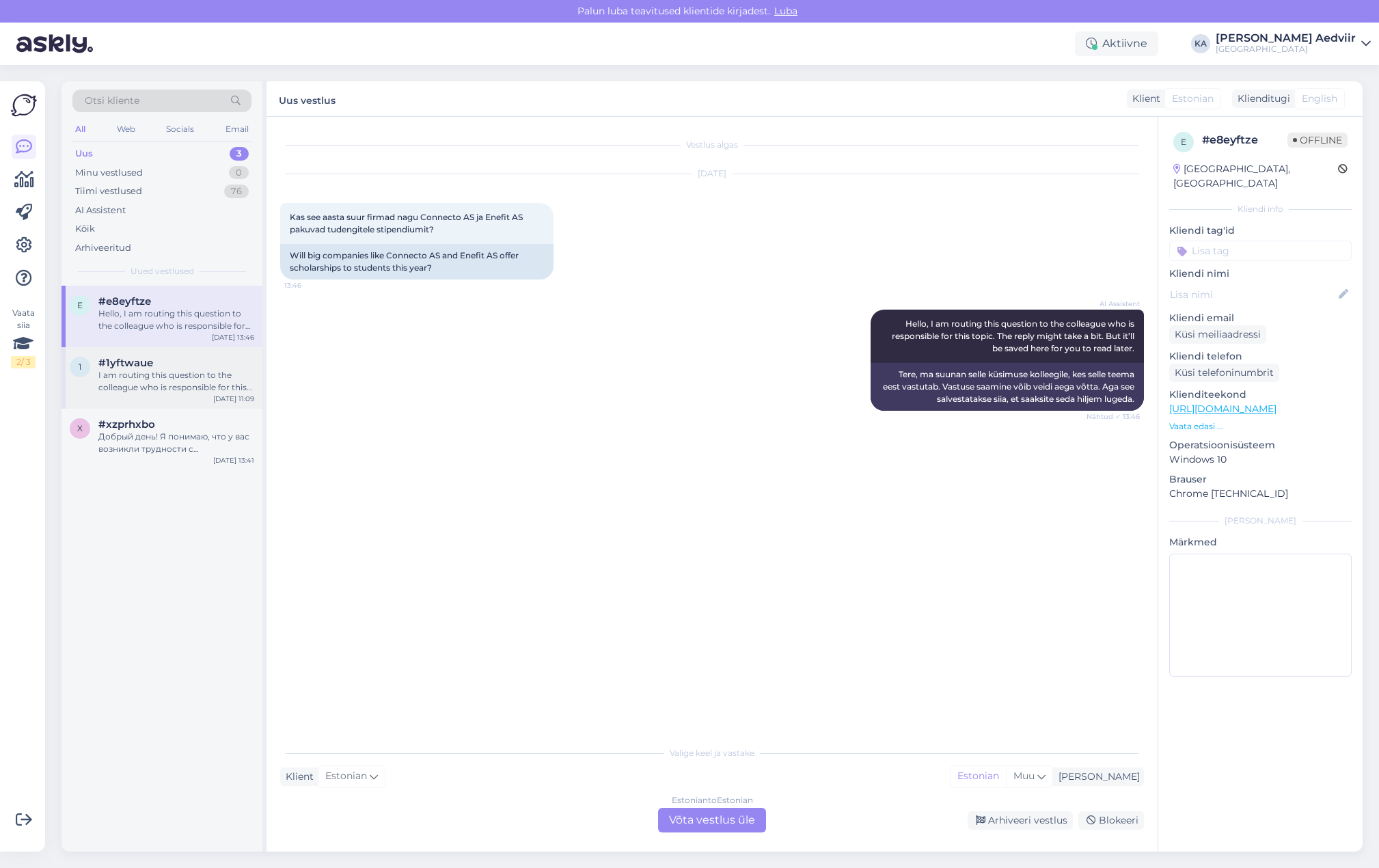
click at [184, 377] on div "I am routing this question to the colleague who is responsible for this topic. …" at bounding box center [176, 381] width 156 height 25
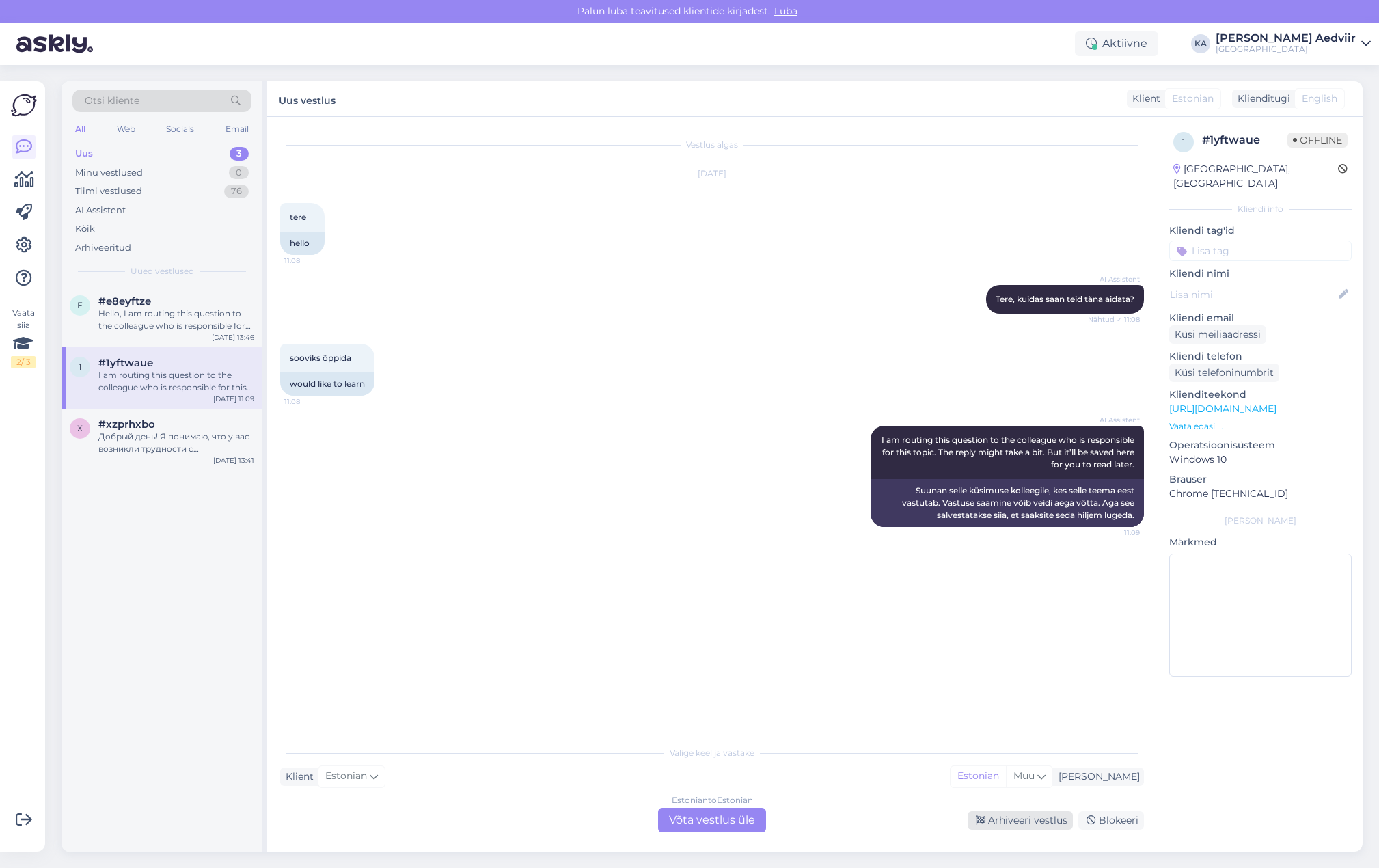
click at [1022, 815] on div "Arhiveeri vestlus" at bounding box center [1020, 820] width 105 height 19
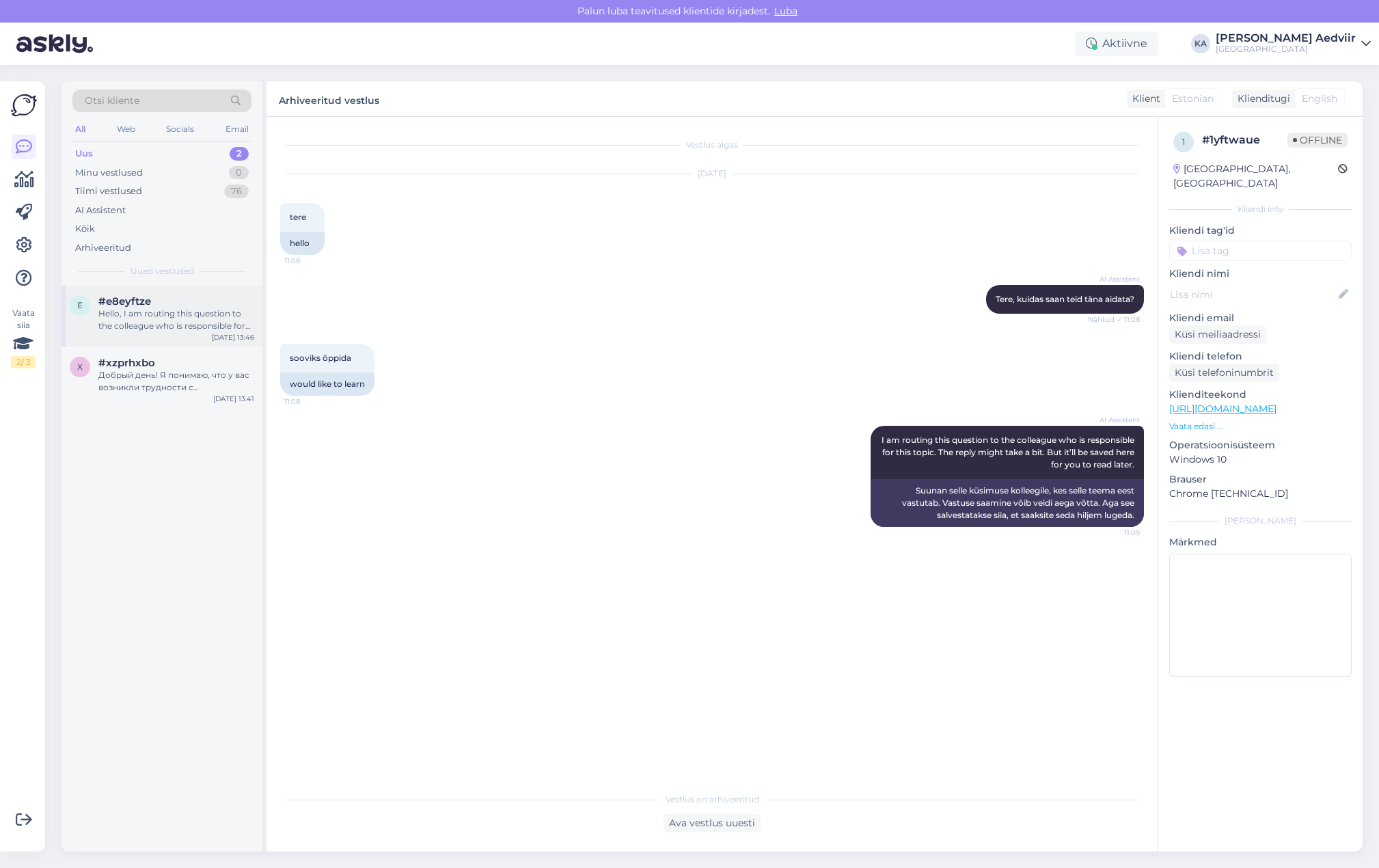
click at [103, 312] on div "Hello, I am routing this question to the colleague who is responsible for this …" at bounding box center [176, 320] width 156 height 25
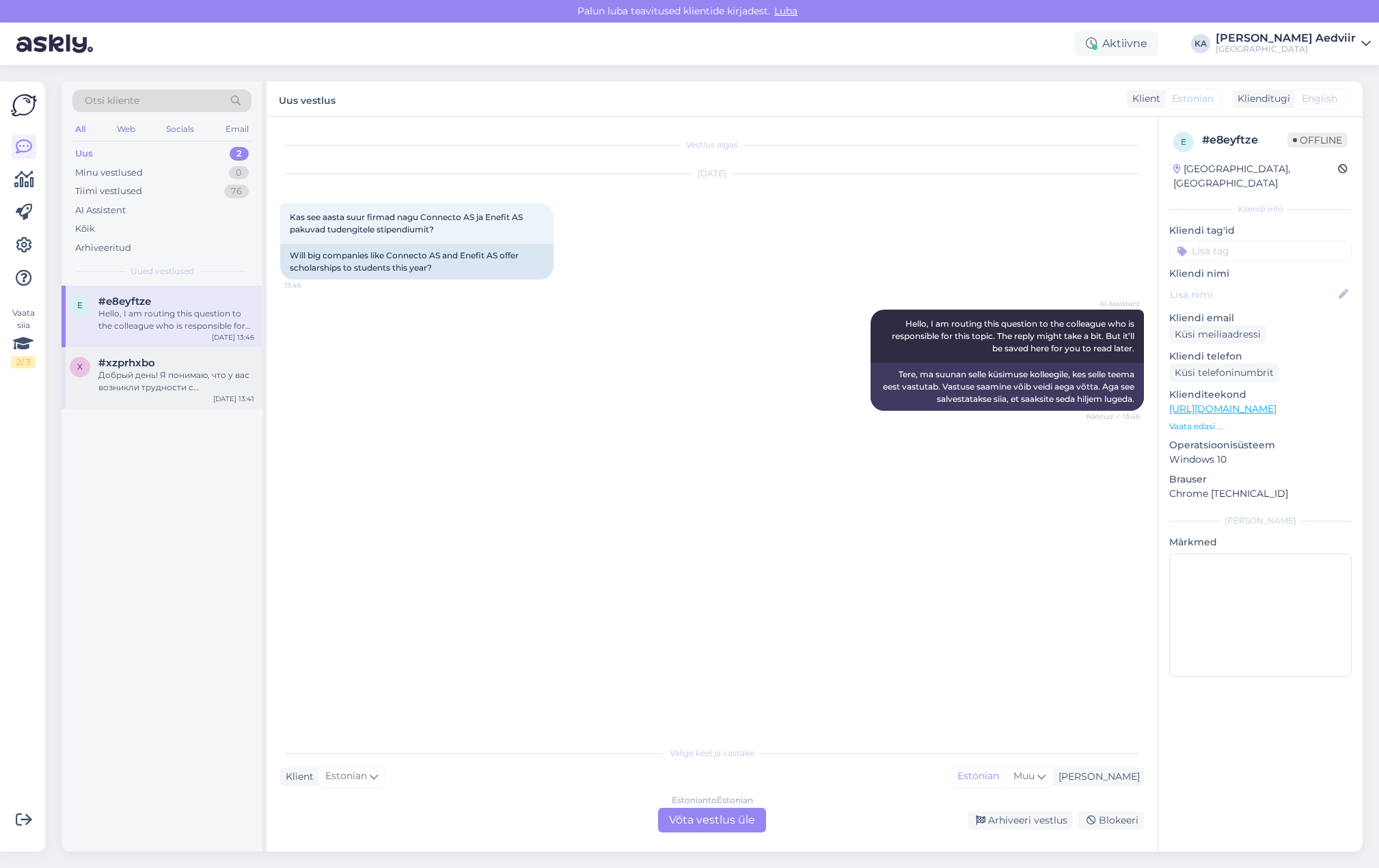
click at [152, 381] on div "Добрый день! Я понимаю, что у вас возникли трудности с регистрацией на курсы. Д…" at bounding box center [176, 381] width 156 height 25
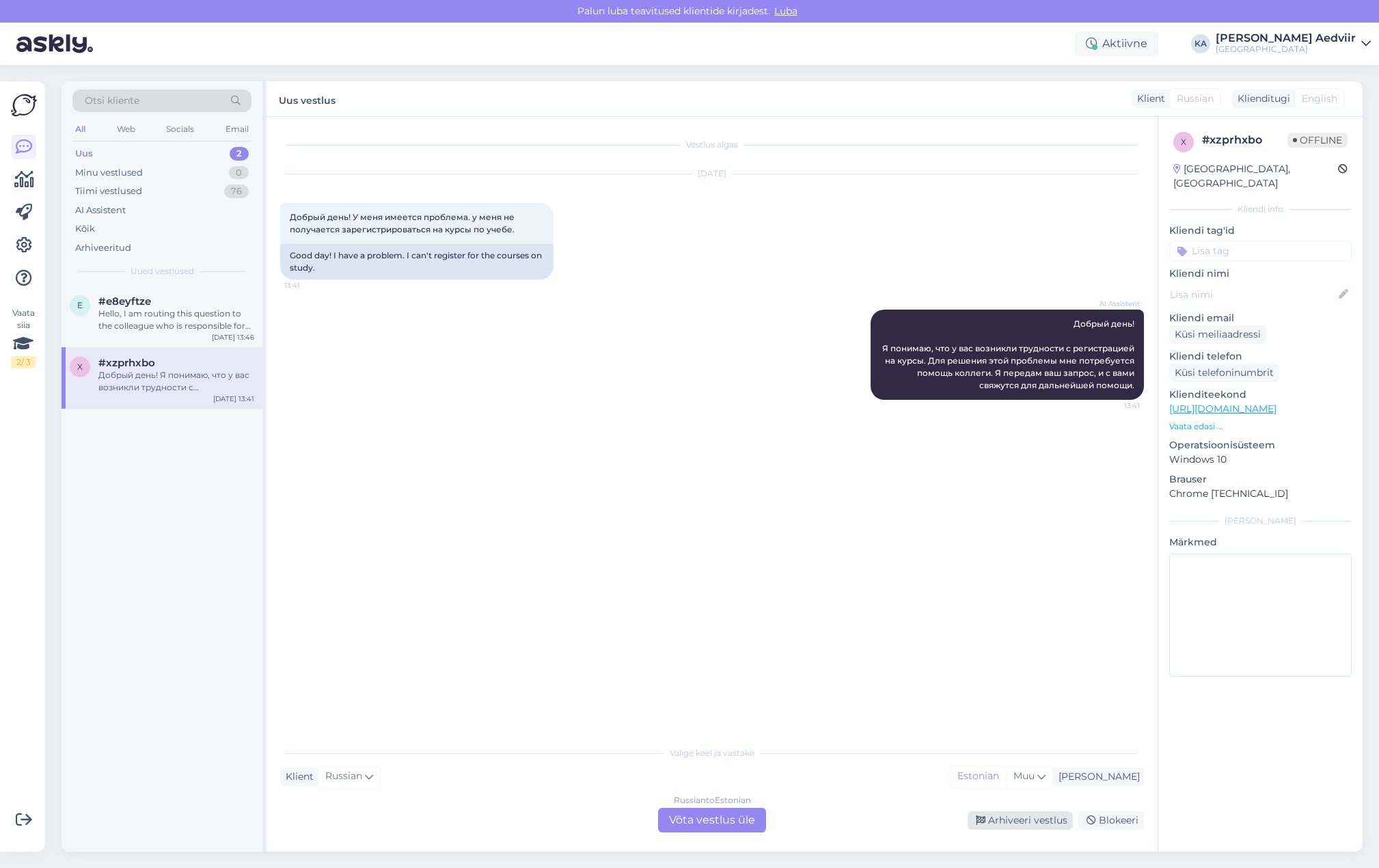
click at [1041, 821] on div "Arhiveeri vestlus" at bounding box center [1020, 820] width 105 height 19
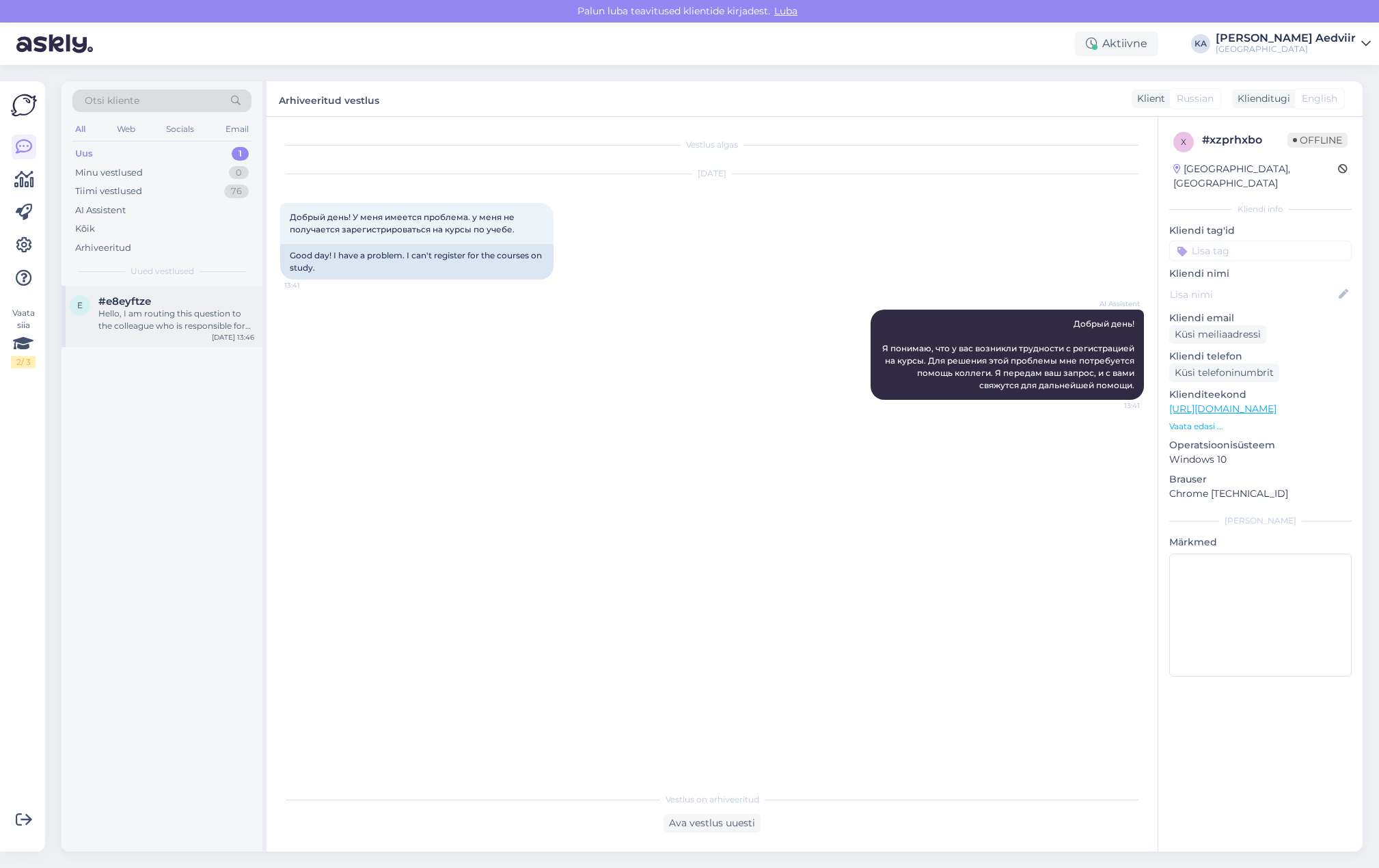
click at [160, 318] on div "Hello, I am routing this question to the colleague who is responsible for this …" at bounding box center [176, 320] width 156 height 25
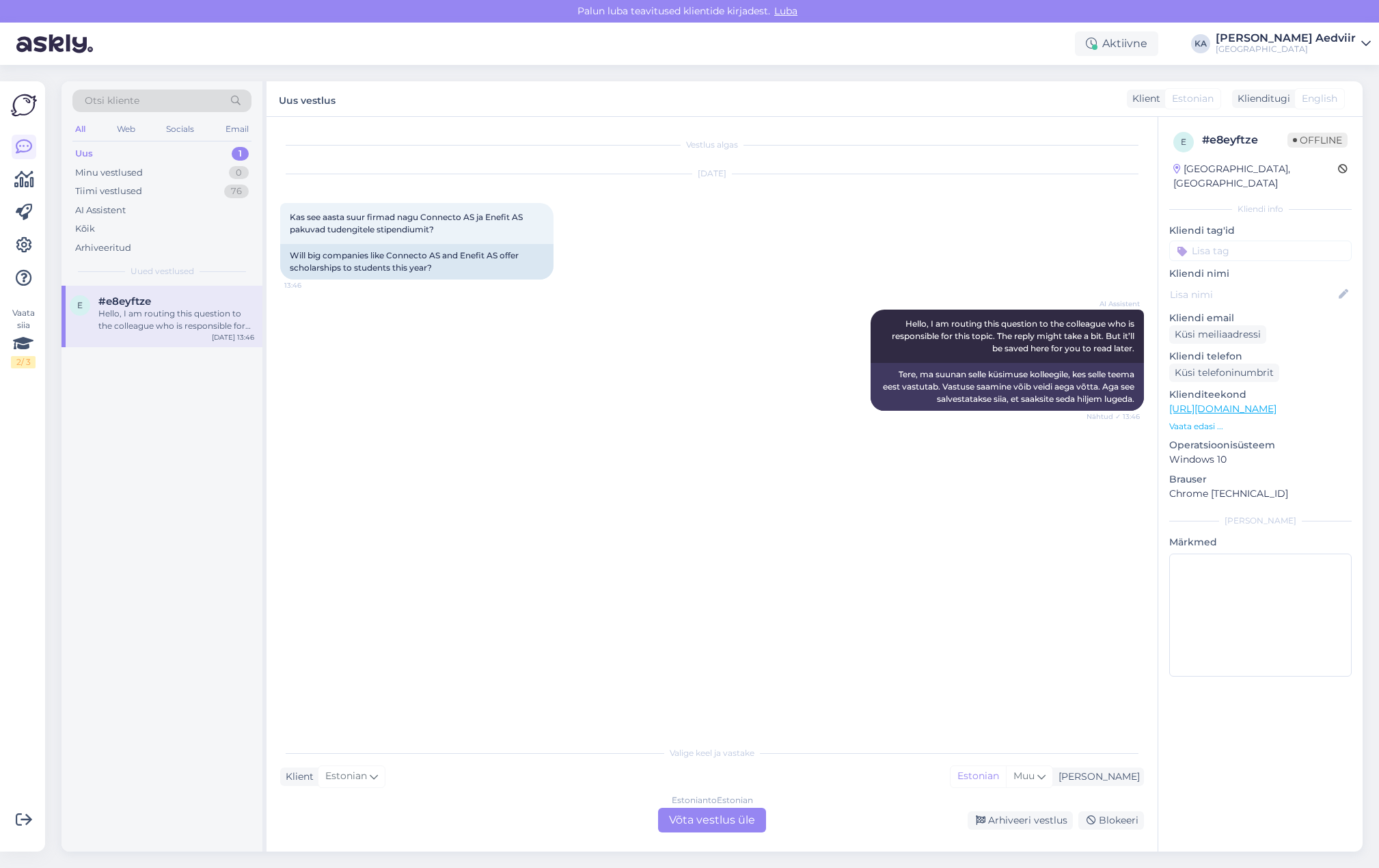
click at [699, 816] on div "Estonian to Estonian Võta vestlus üle" at bounding box center [712, 820] width 108 height 25
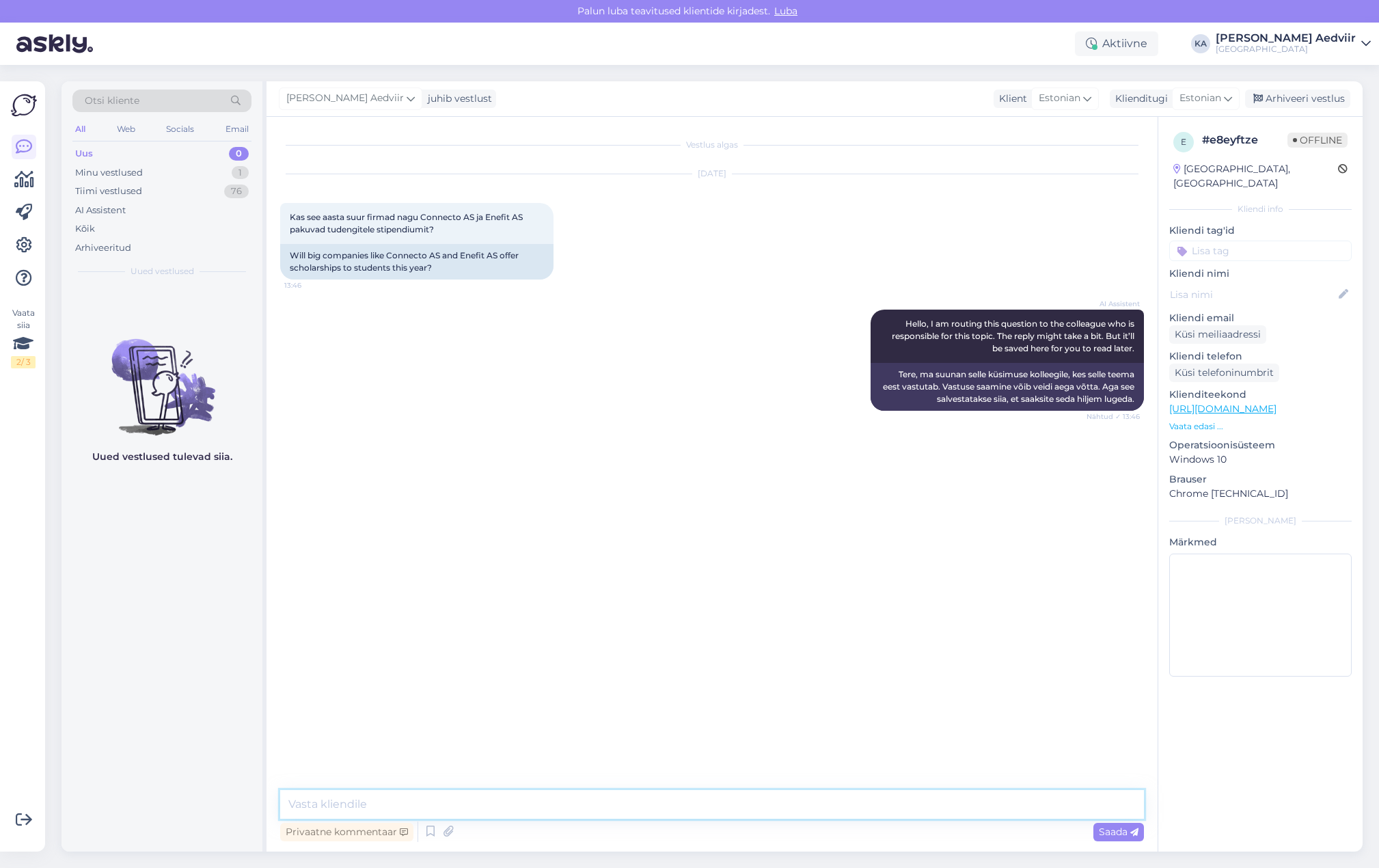
click at [684, 806] on textarea at bounding box center [712, 803] width 864 height 29
paste textarea "[URL][DOMAIN_NAME]"
type textarea "Palun pöördu vahetult tehnikainstituudi juhiabi [PERSON_NAME] vt [URL][DOMAIN_N…"
click at [1124, 839] on div "Saada" at bounding box center [1119, 832] width 51 height 19
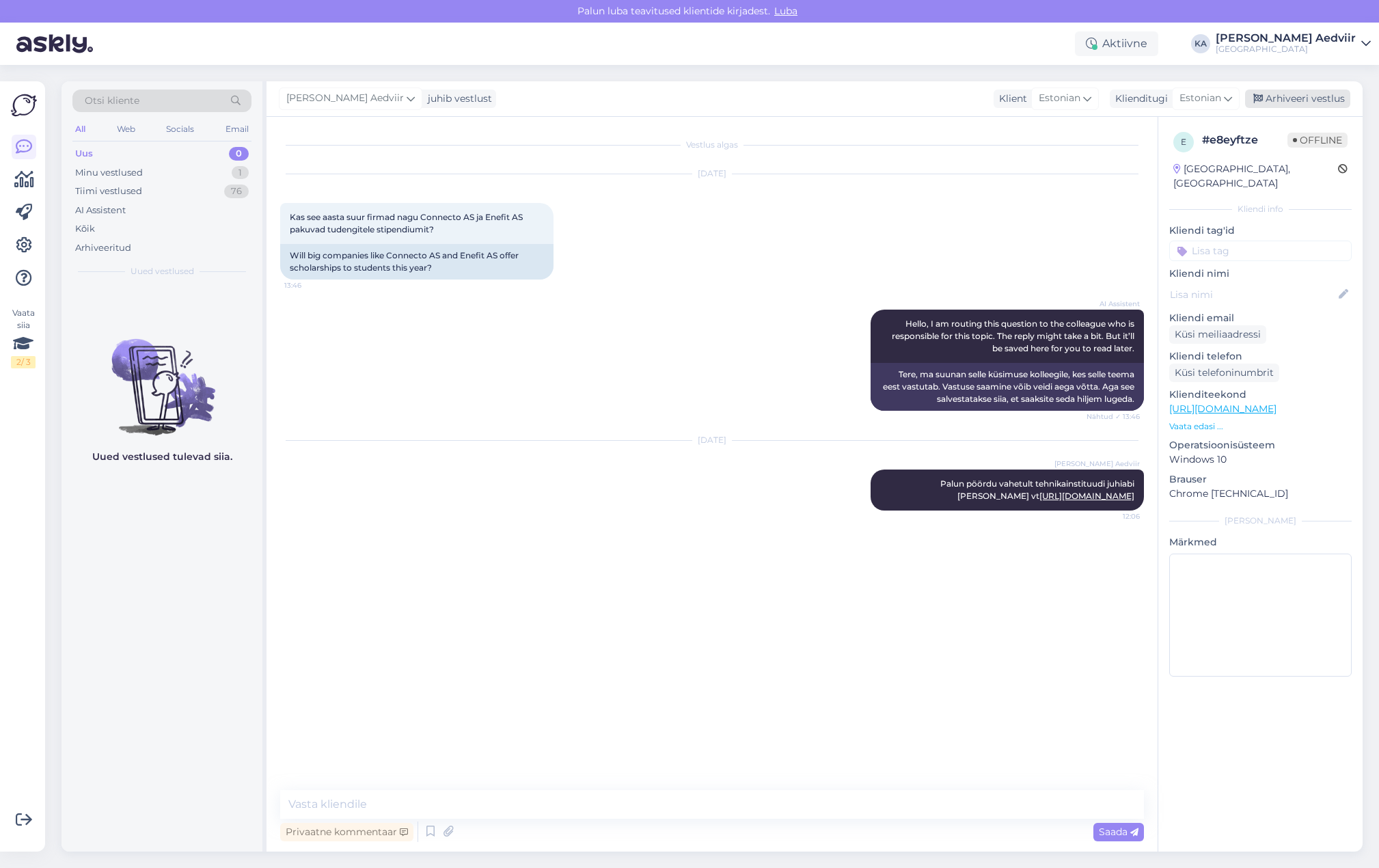
drag, startPoint x: 1319, startPoint y: 94, endPoint x: 1310, endPoint y: 97, distance: 9.5
click at [1319, 94] on div "Arhiveeri vestlus" at bounding box center [1297, 99] width 105 height 19
